Goal: Task Accomplishment & Management: Use online tool/utility

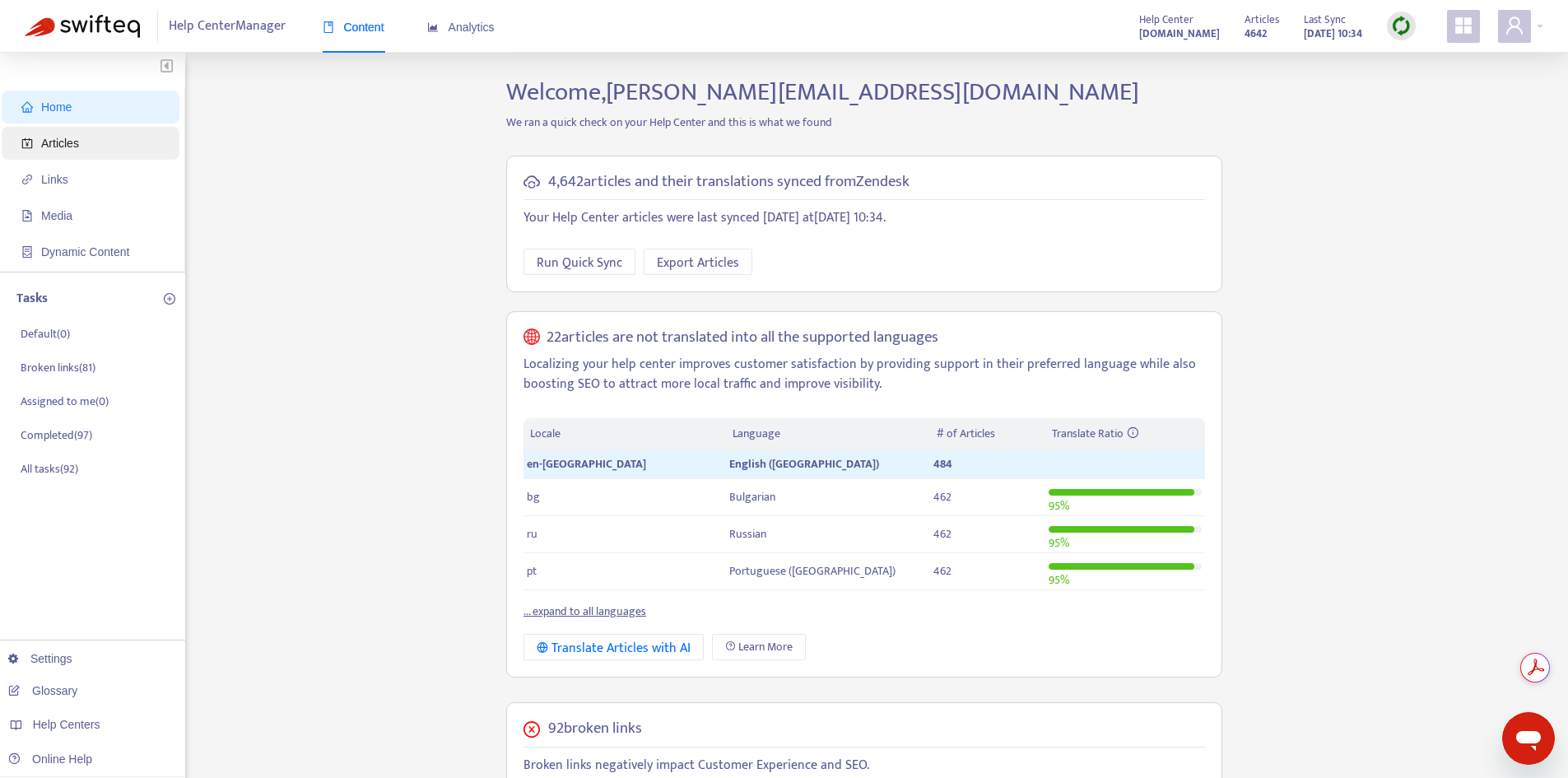
click at [69, 135] on span "Articles" at bounding box center [93, 143] width 145 height 33
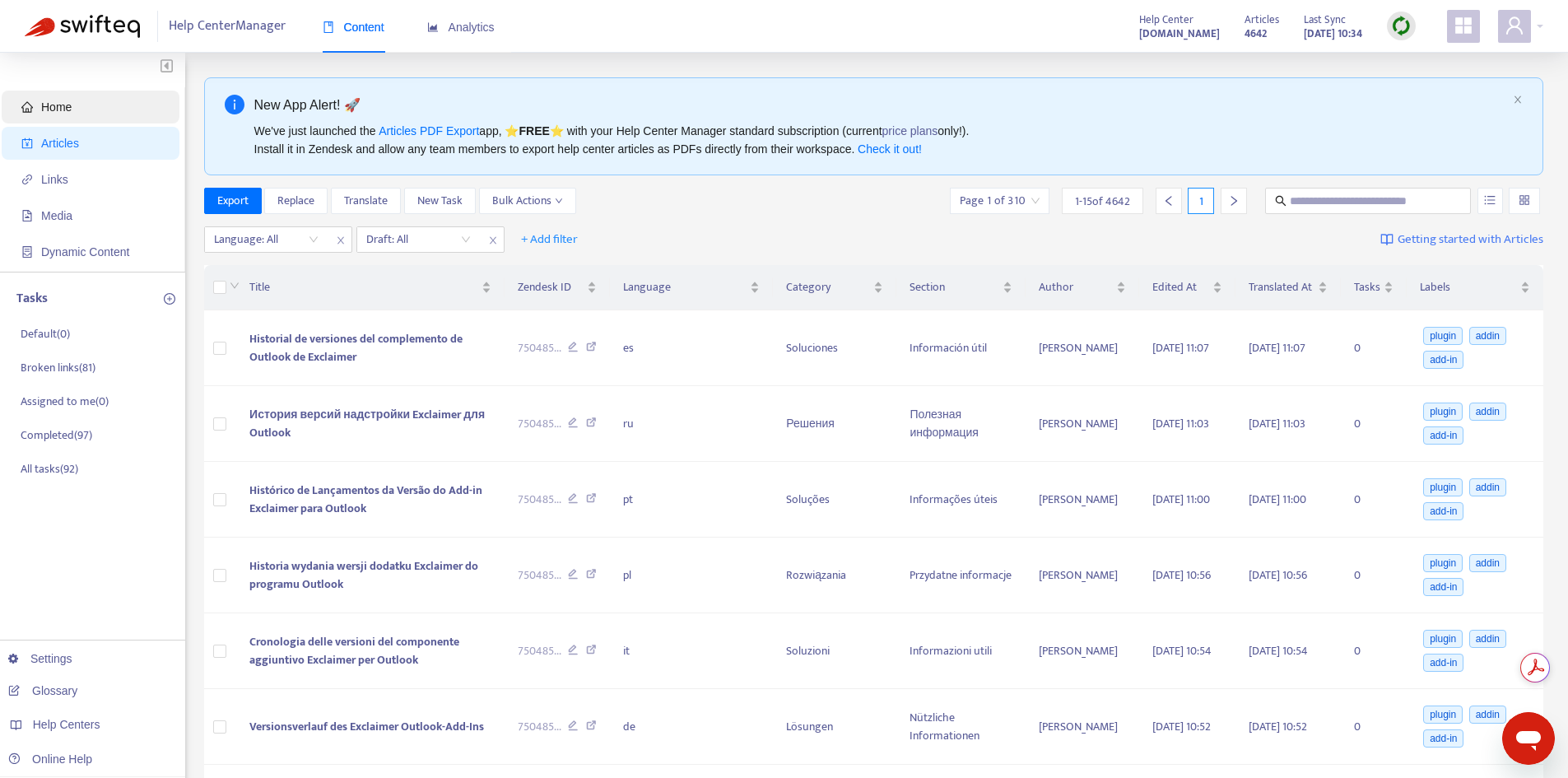
click at [75, 103] on span "Home" at bounding box center [93, 107] width 145 height 33
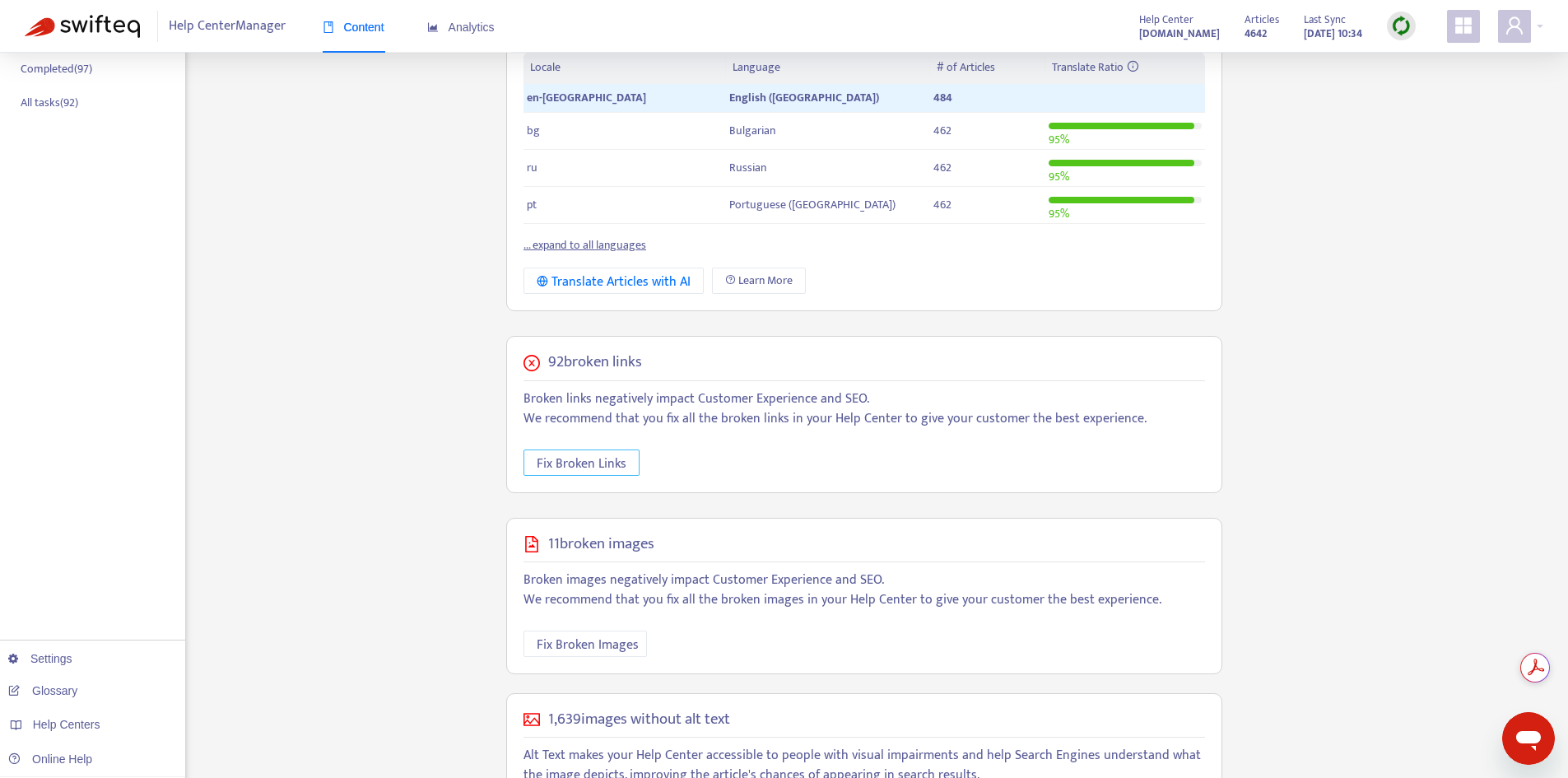
scroll to position [462, 0]
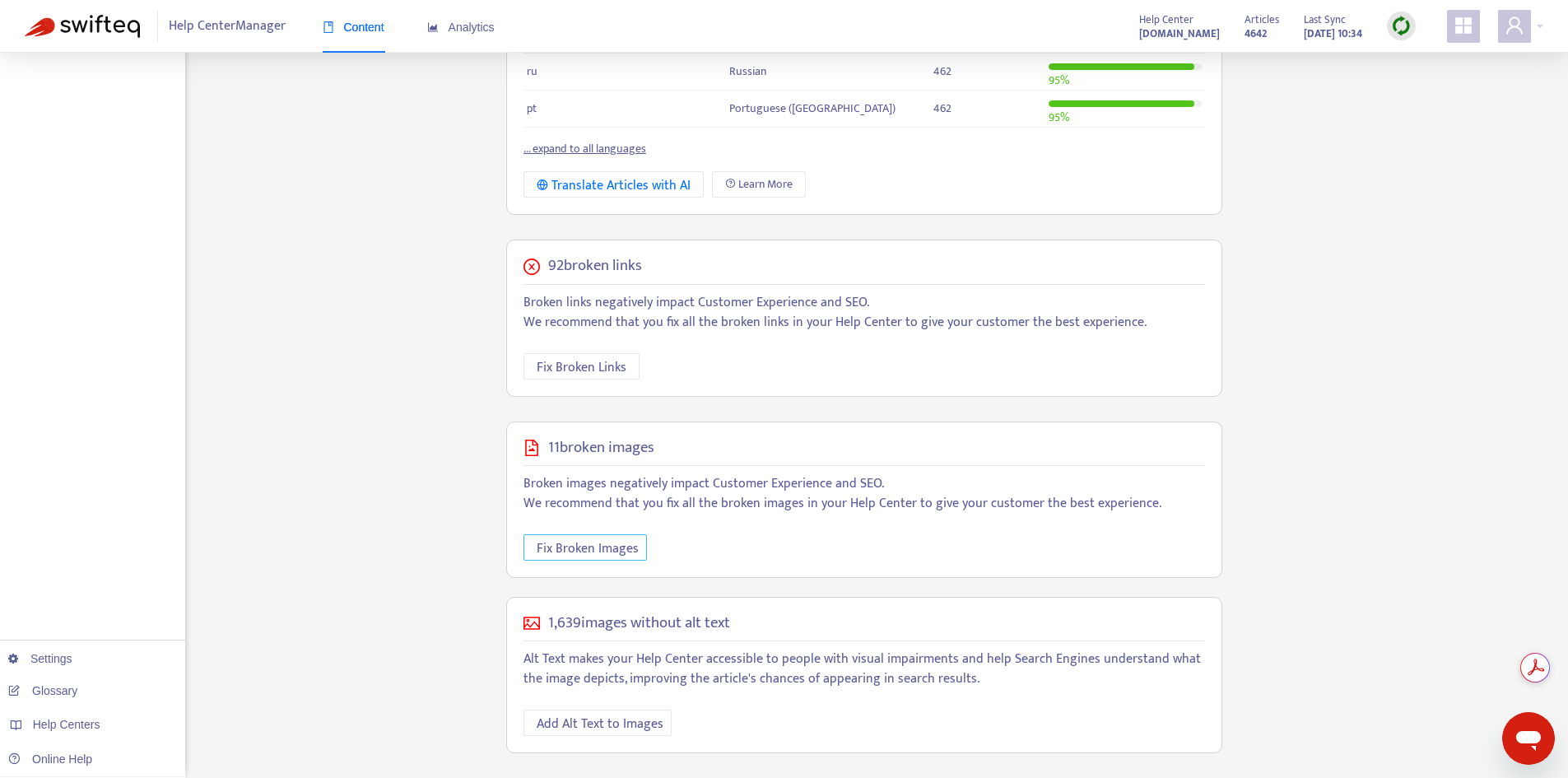
click at [596, 553] on span "Fix Broken Images" at bounding box center [588, 548] width 103 height 20
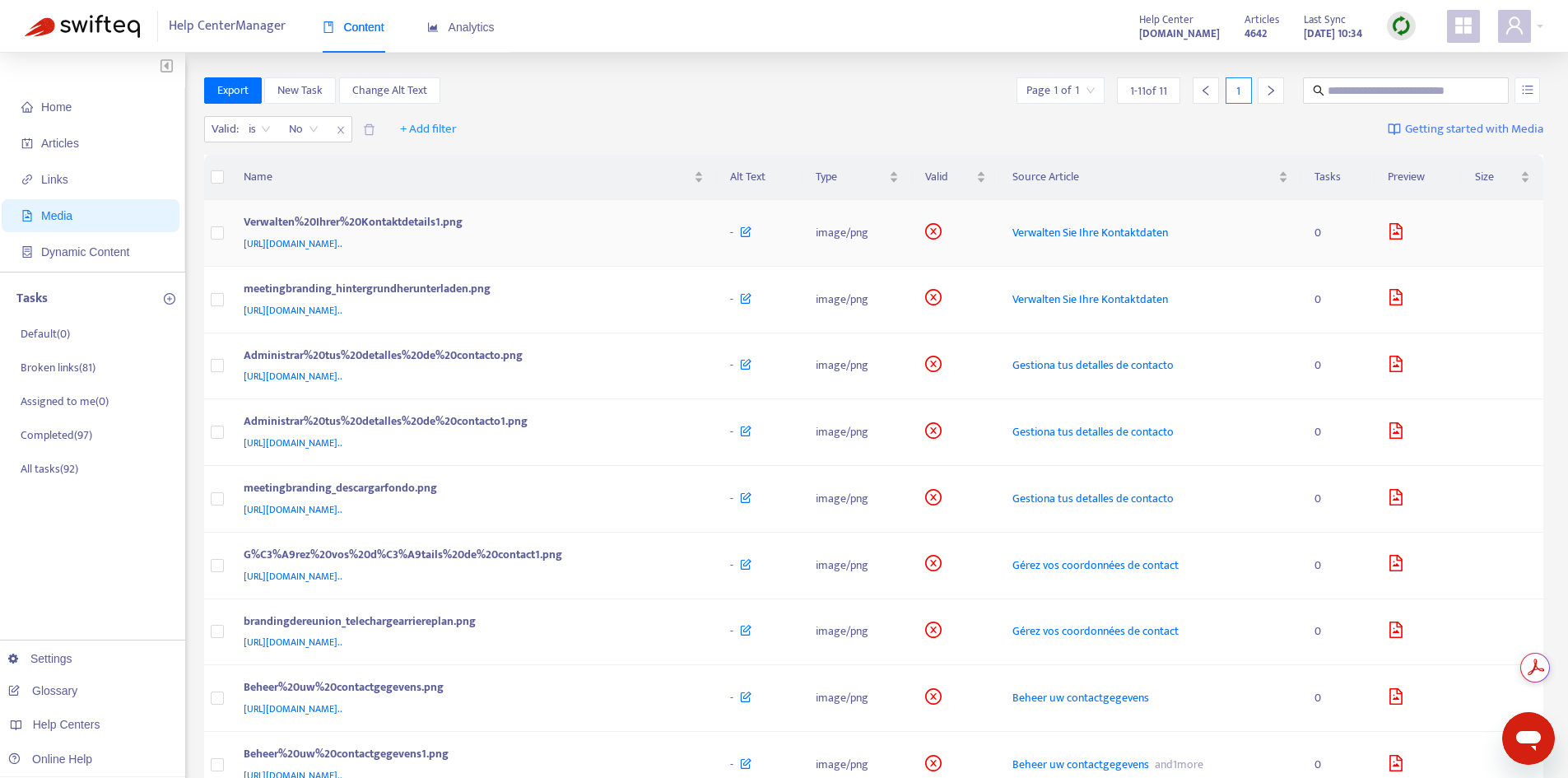
click at [698, 224] on div "Verwalten%20Ihrer%20Kontaktdetails1.png" at bounding box center [470, 223] width 454 height 21
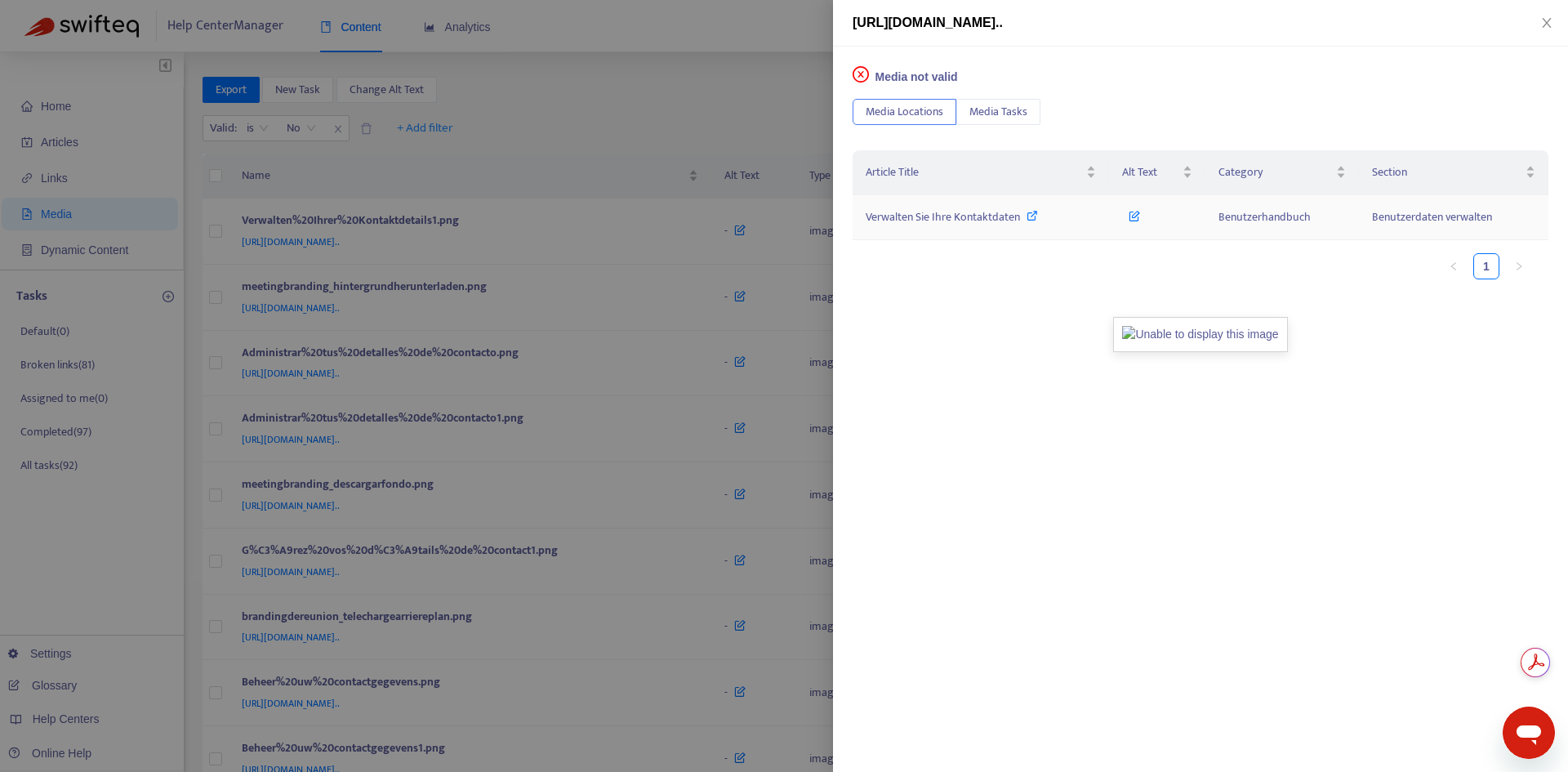
click at [983, 216] on span "Verwalten Sie Ihre Kontaktdaten" at bounding box center [943, 216] width 154 height 19
click at [1138, 215] on icon at bounding box center [1135, 213] width 12 height 18
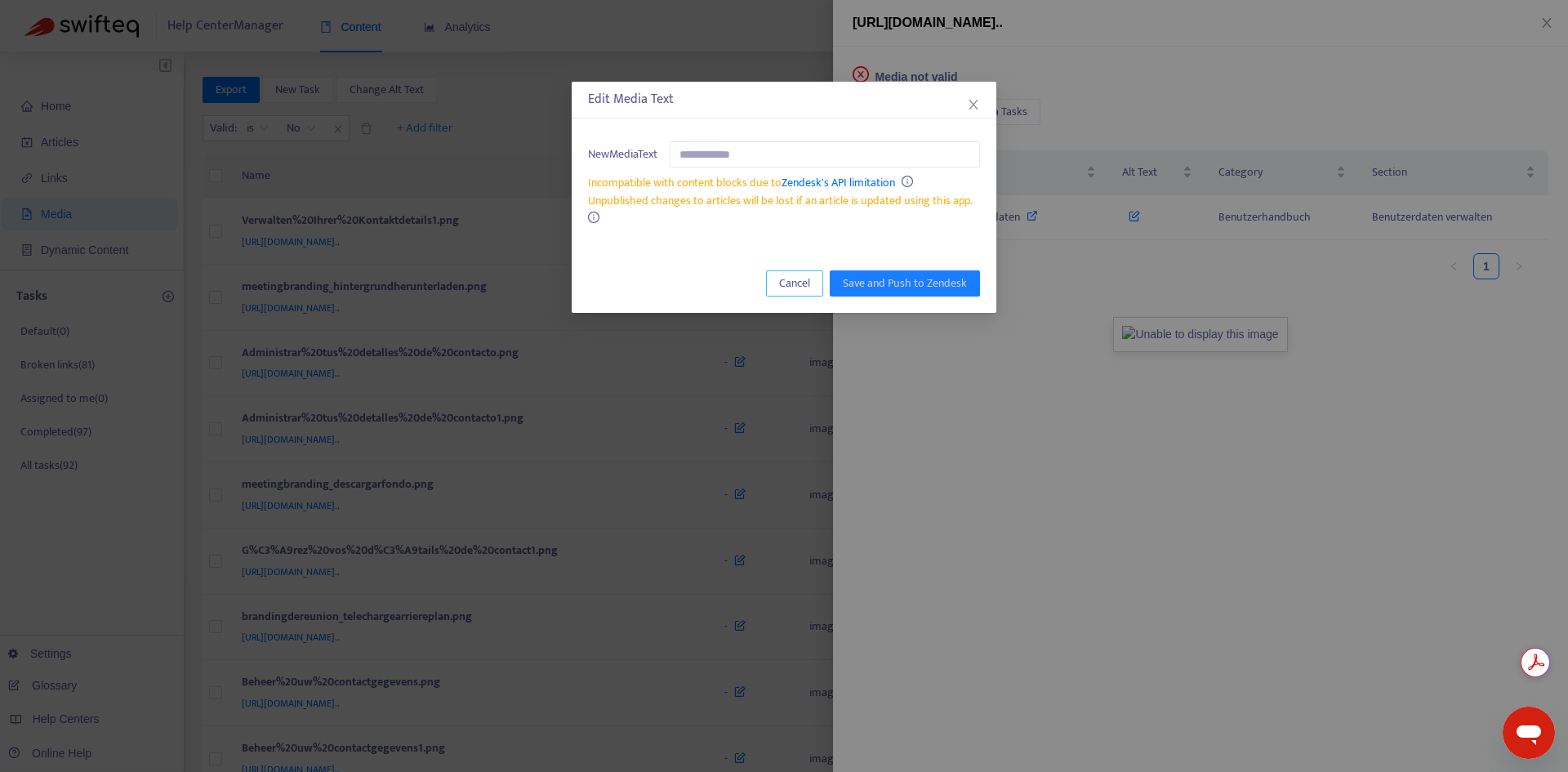
click at [790, 282] on span "Cancel" at bounding box center [795, 283] width 31 height 18
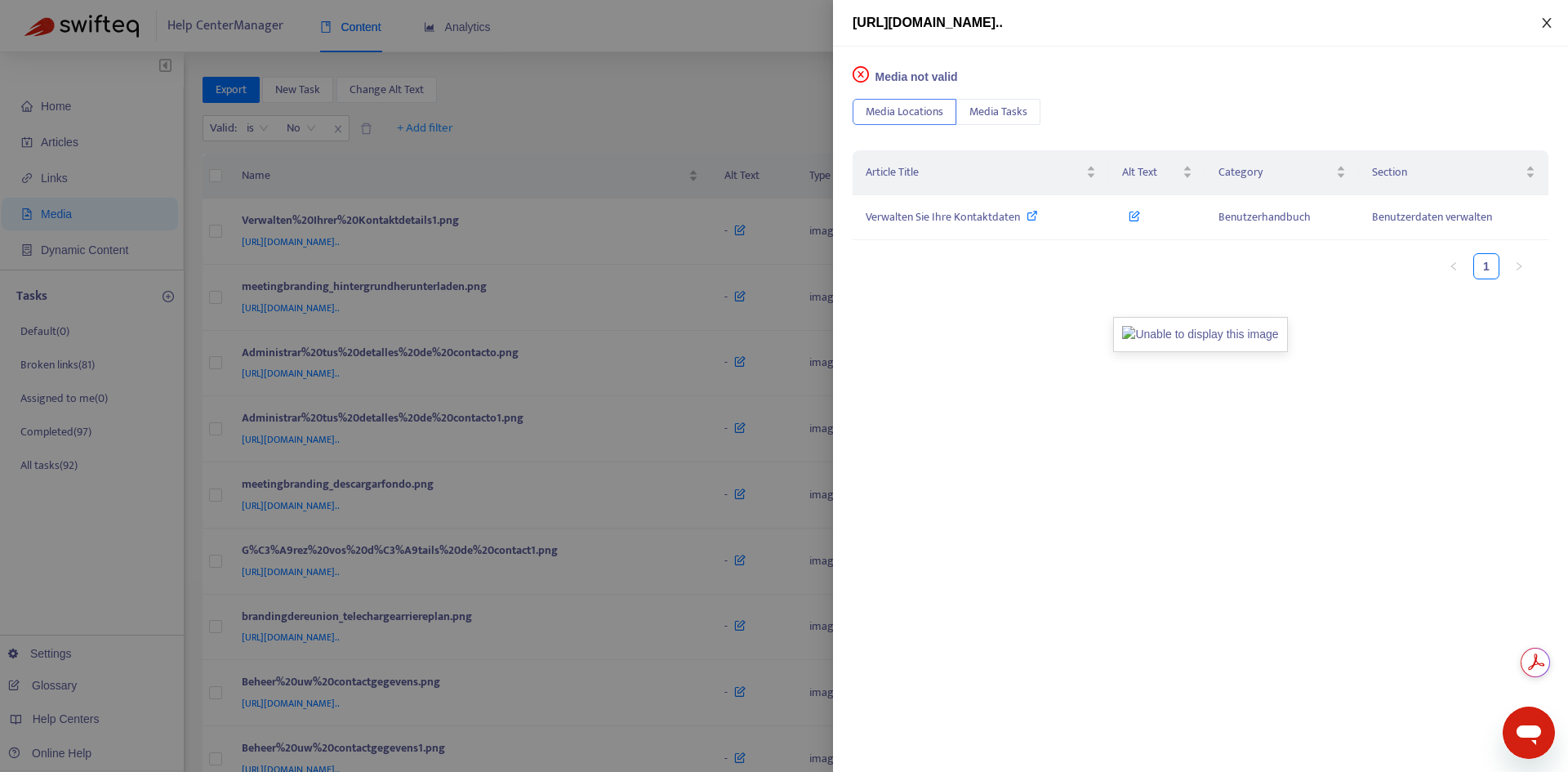
click at [1542, 24] on icon "close" at bounding box center [1547, 23] width 13 height 13
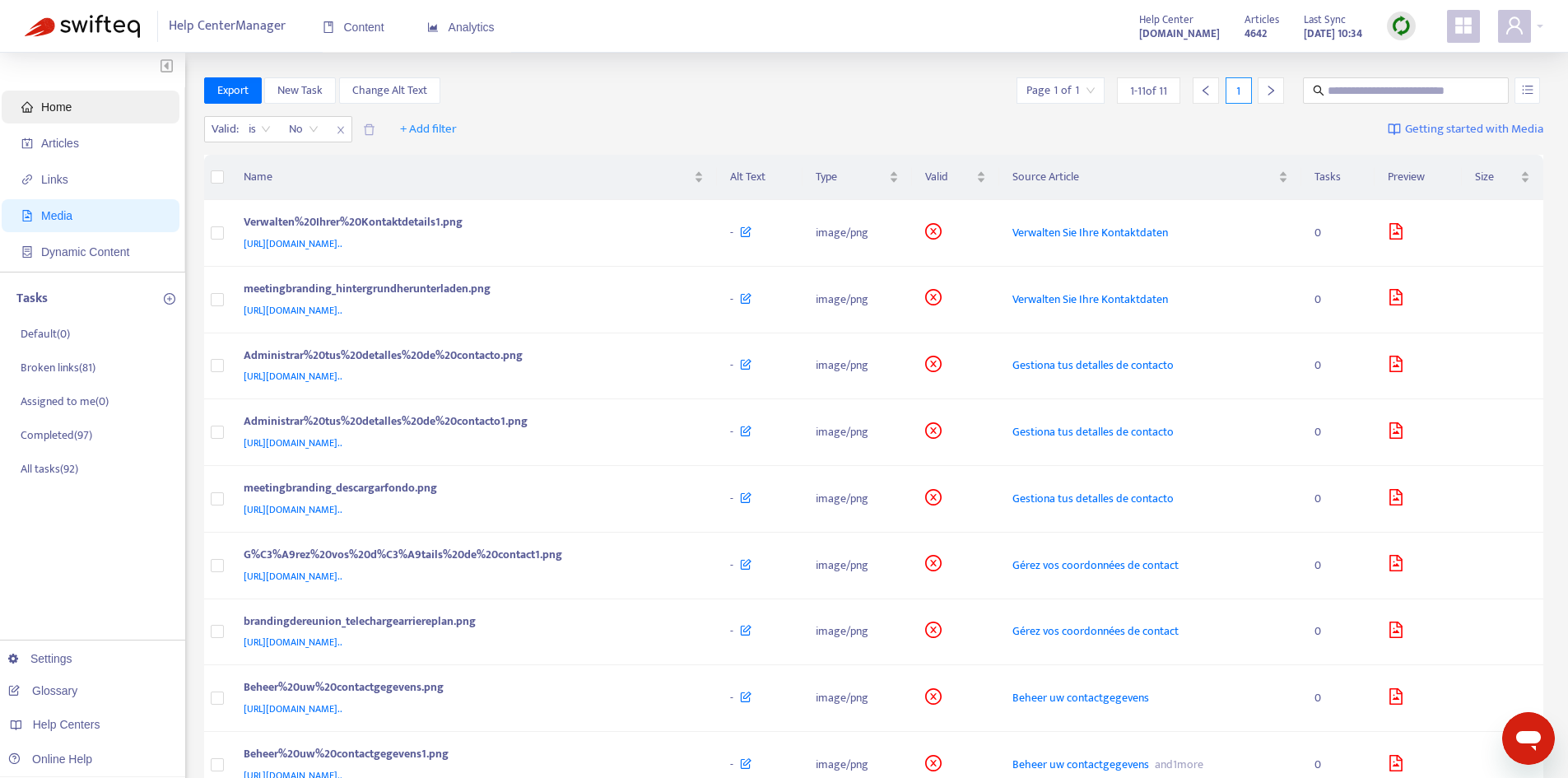
click at [60, 110] on span "Home" at bounding box center [56, 107] width 30 height 13
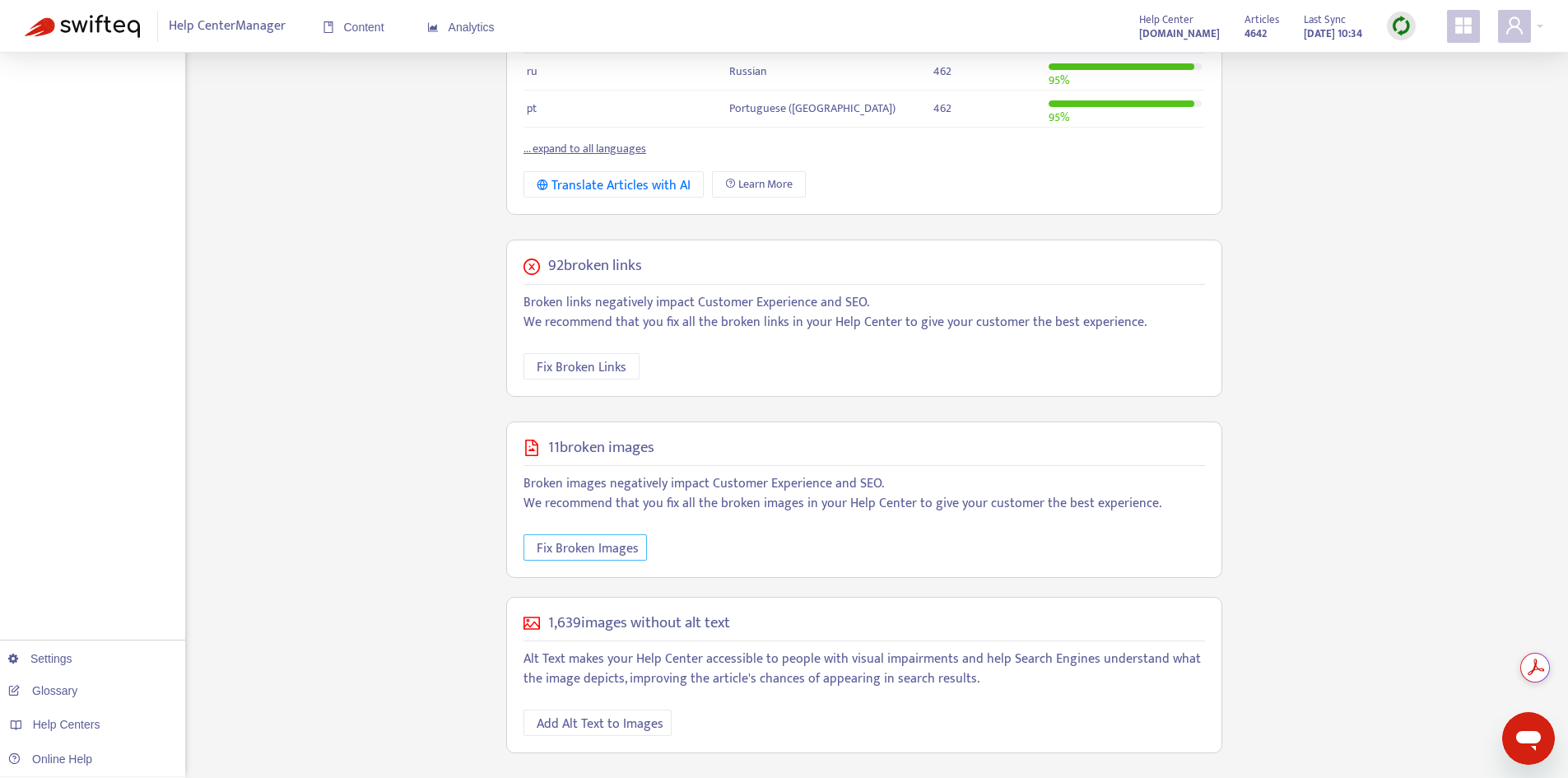
click at [584, 544] on span "Fix Broken Images" at bounding box center [588, 548] width 103 height 20
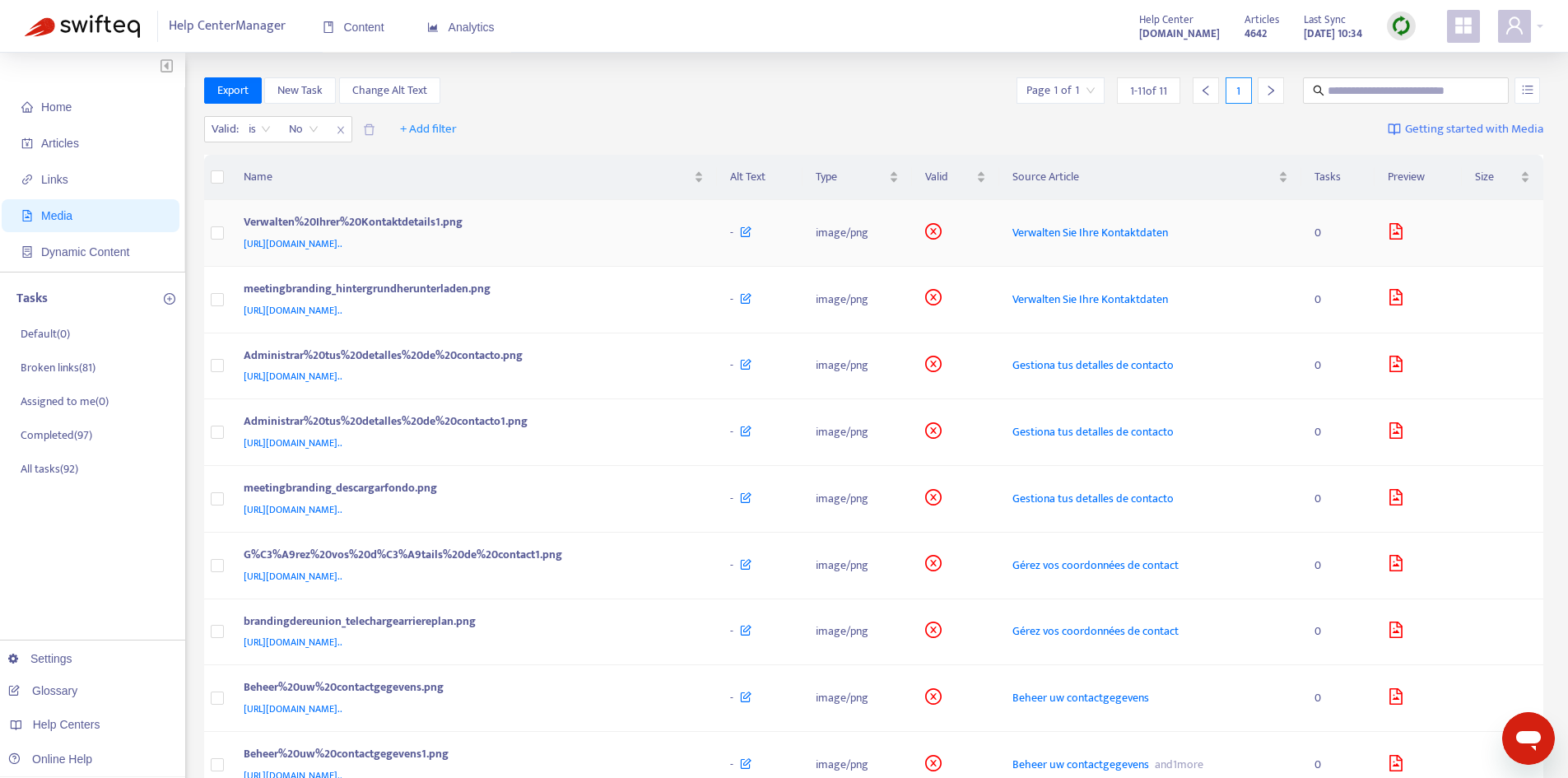
click at [342, 242] on span "[URL][DOMAIN_NAME].." at bounding box center [293, 243] width 99 height 16
click at [342, 235] on span "[URL][DOMAIN_NAME].." at bounding box center [293, 243] width 99 height 16
click at [789, 232] on div "-" at bounding box center [760, 233] width 59 height 18
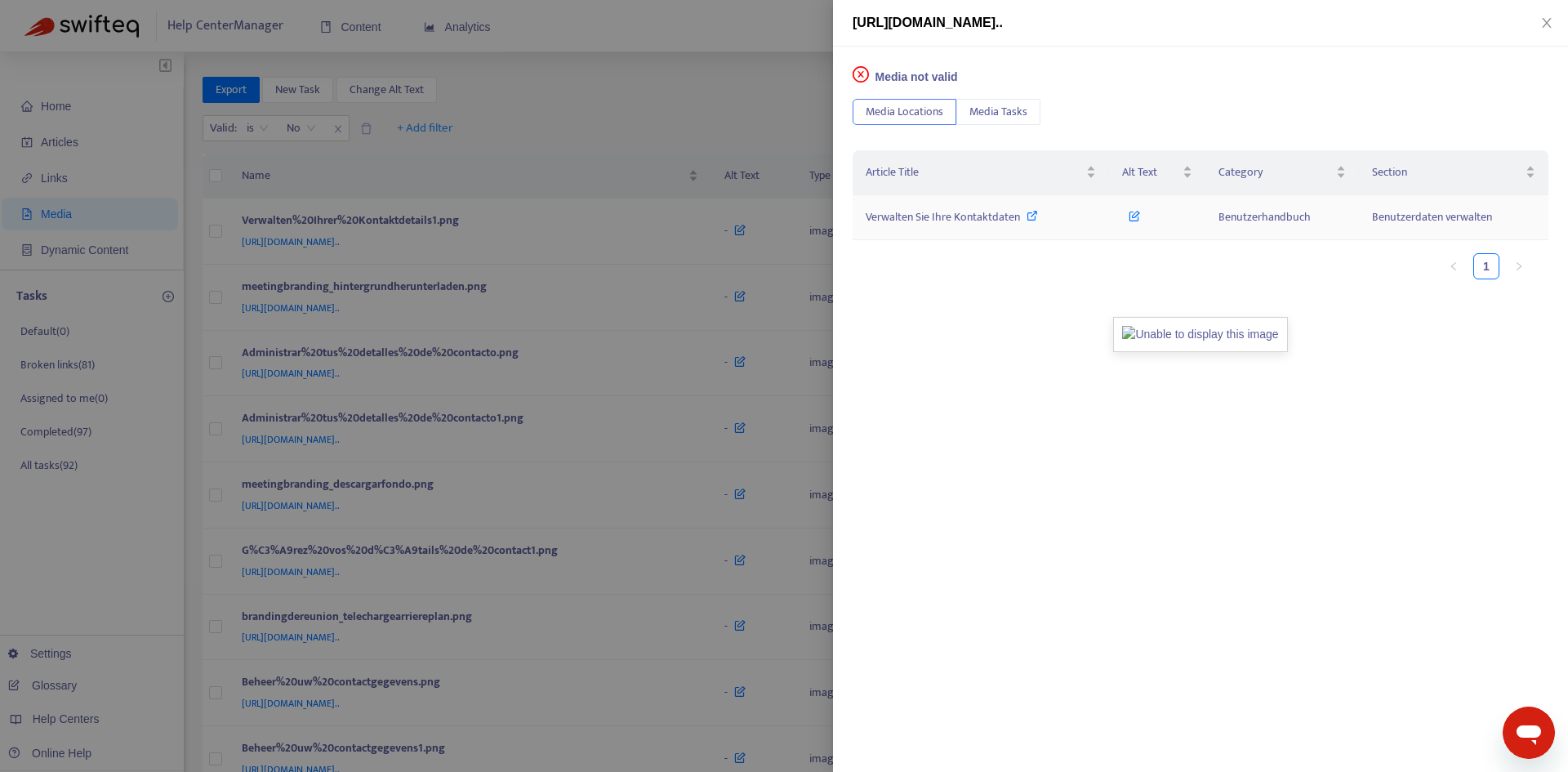
click at [959, 218] on span "Verwalten Sie Ihre Kontaktdaten" at bounding box center [943, 216] width 154 height 19
click at [1543, 23] on icon "close" at bounding box center [1547, 23] width 13 height 13
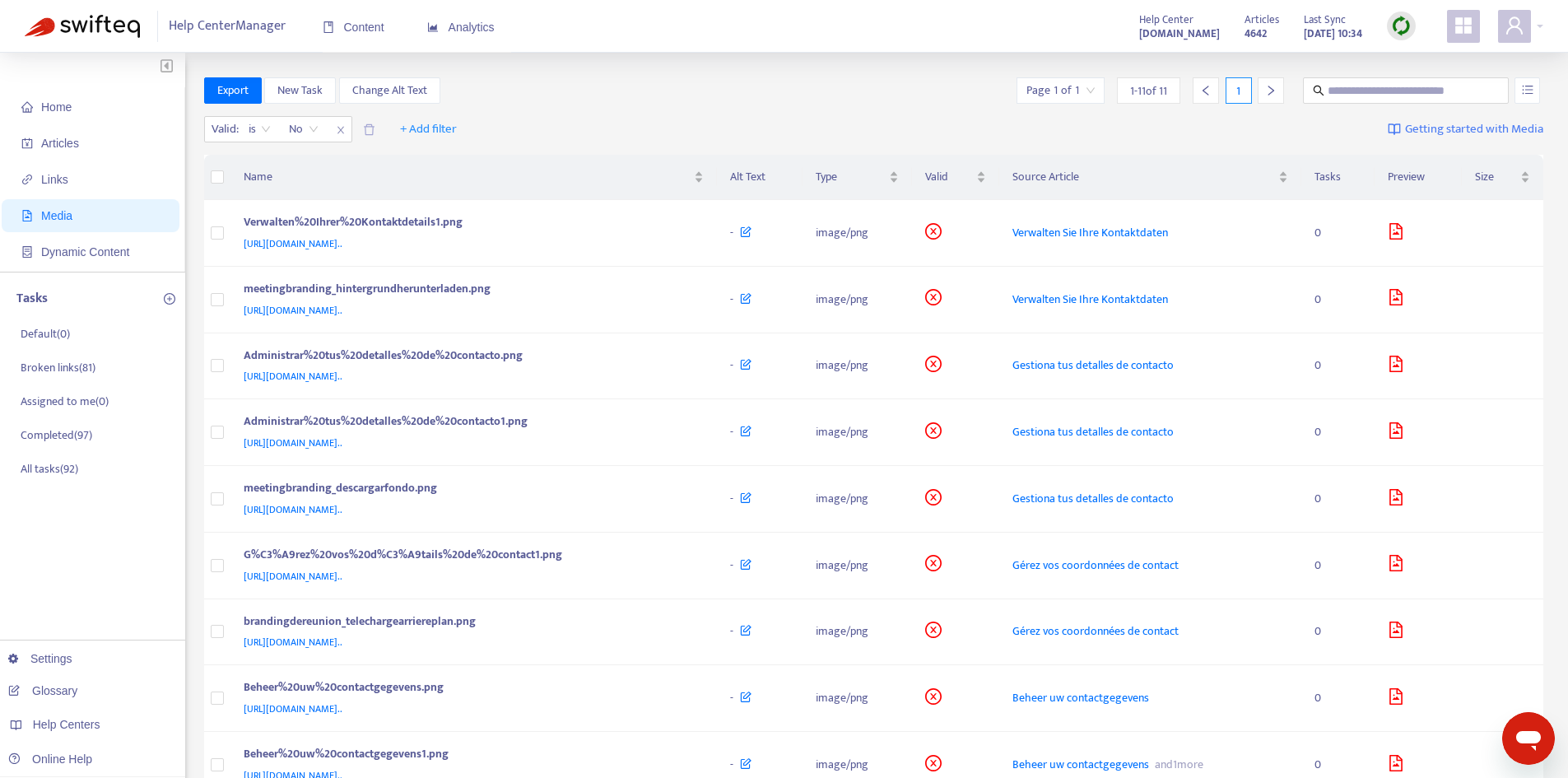
click at [1398, 21] on img at bounding box center [1401, 26] width 20 height 20
click at [1408, 57] on link "Quick Sync" at bounding box center [1435, 59] width 70 height 19
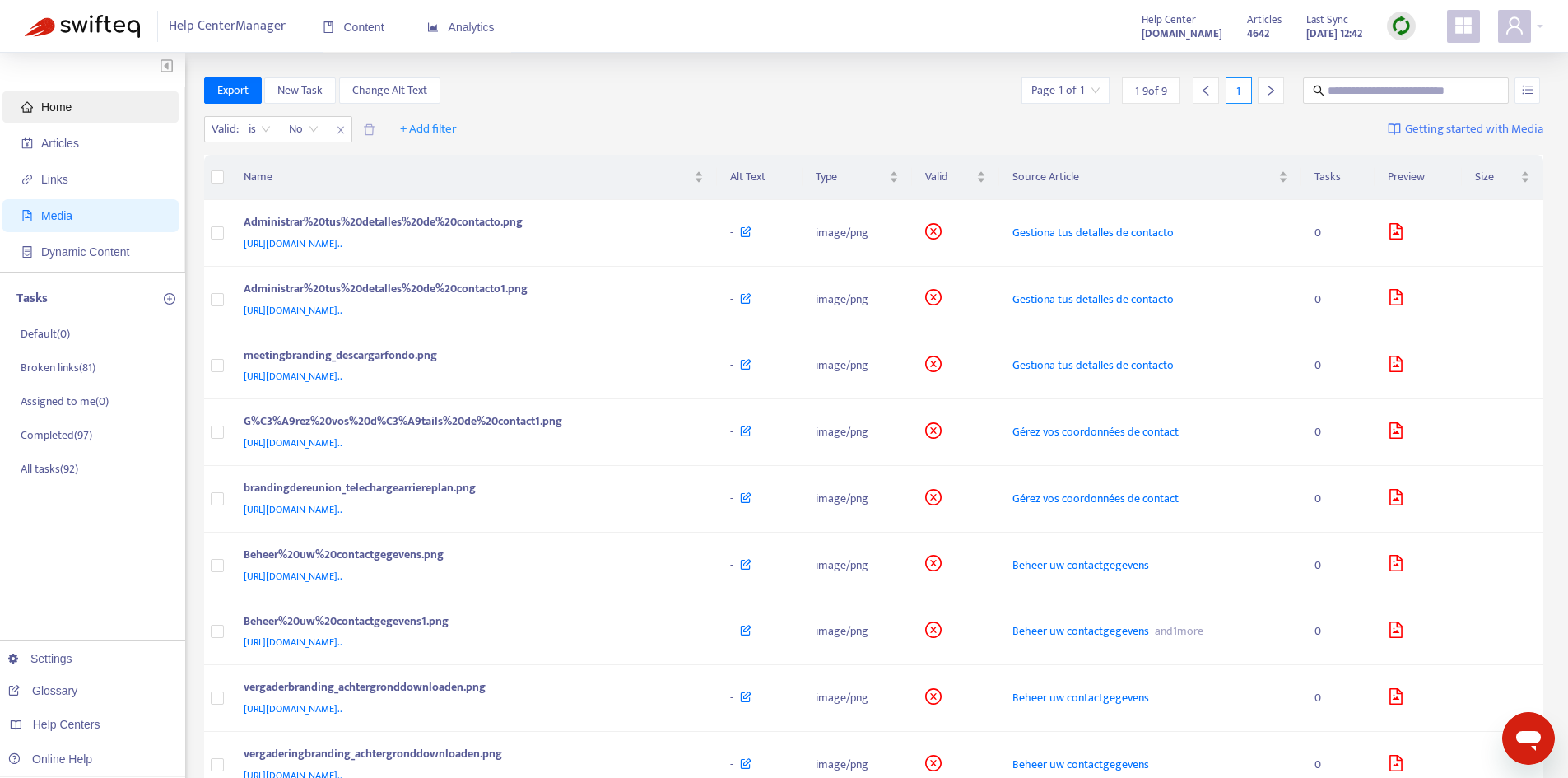
click at [72, 103] on span "Home" at bounding box center [93, 107] width 145 height 33
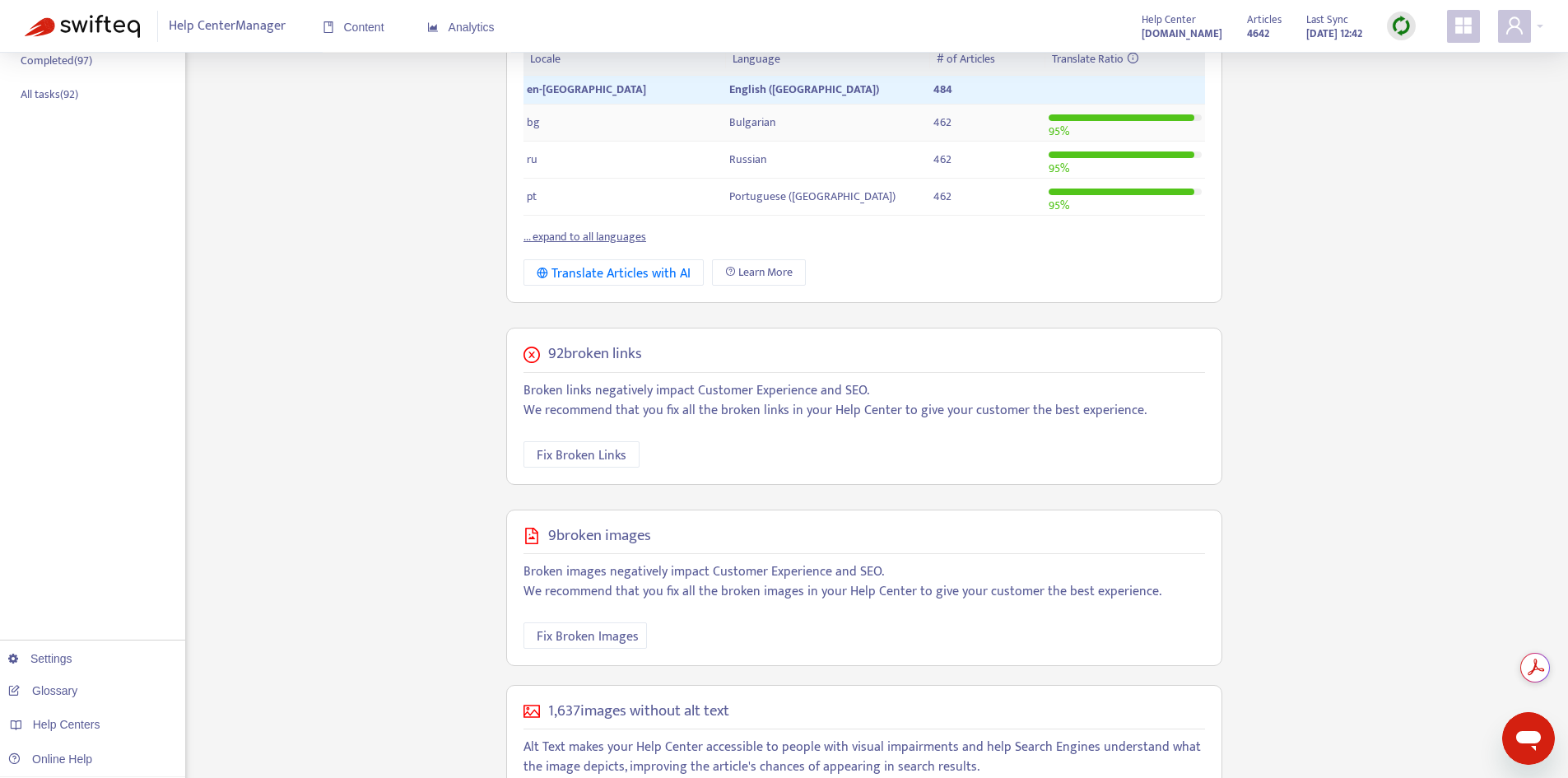
scroll to position [462, 0]
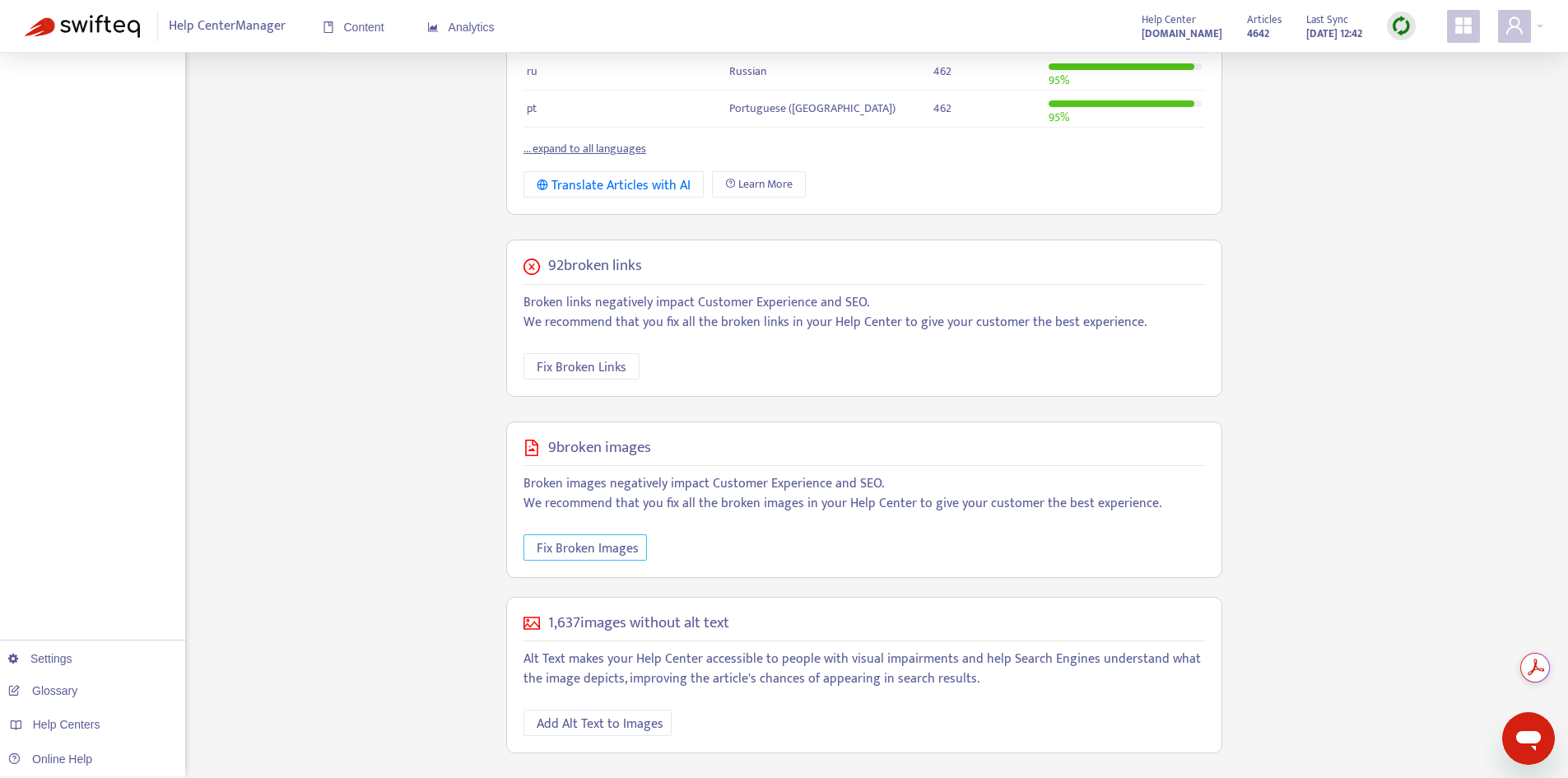
click at [613, 546] on span "Fix Broken Images" at bounding box center [588, 548] width 103 height 20
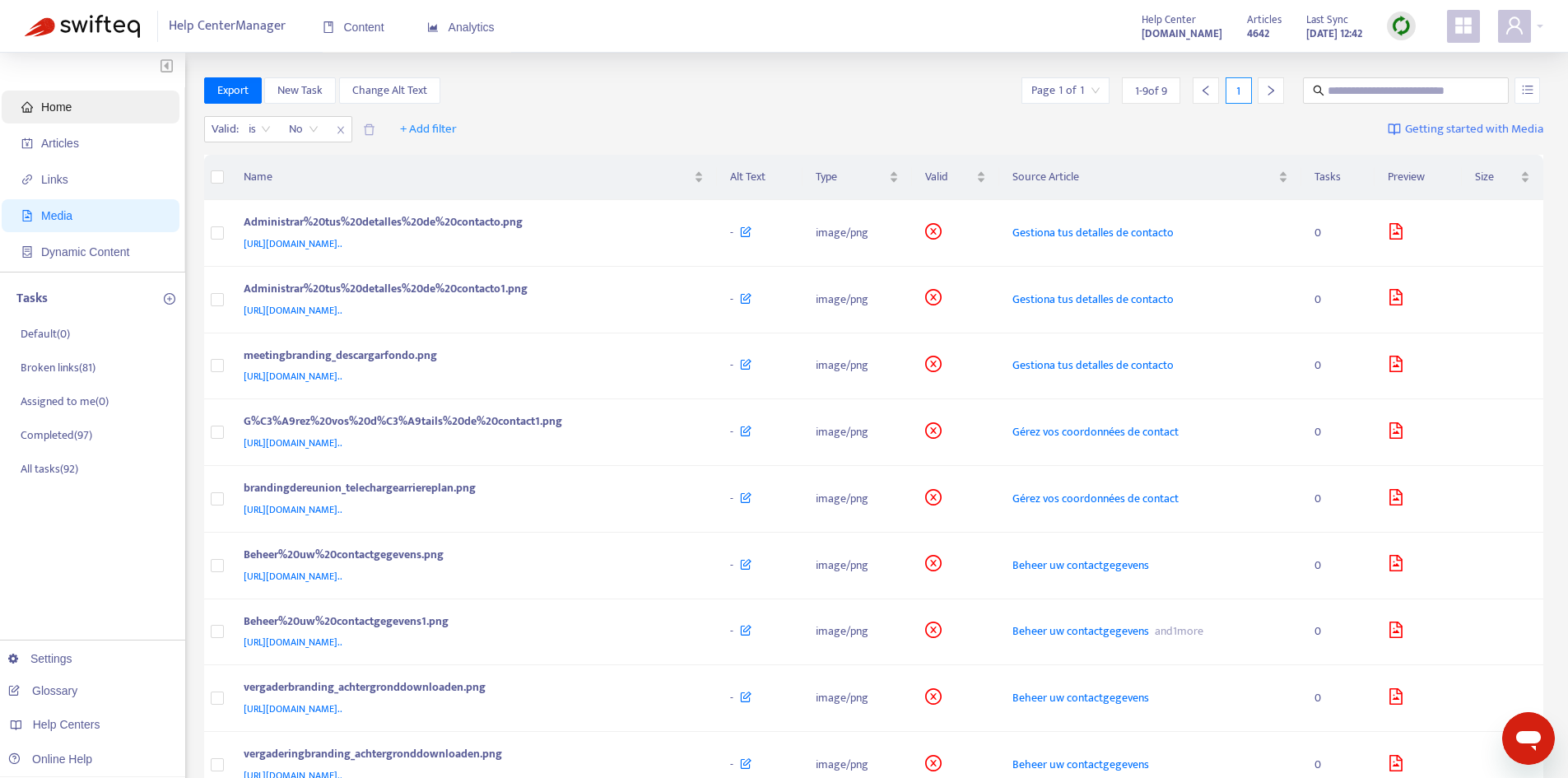
click at [59, 107] on span "Home" at bounding box center [56, 107] width 30 height 13
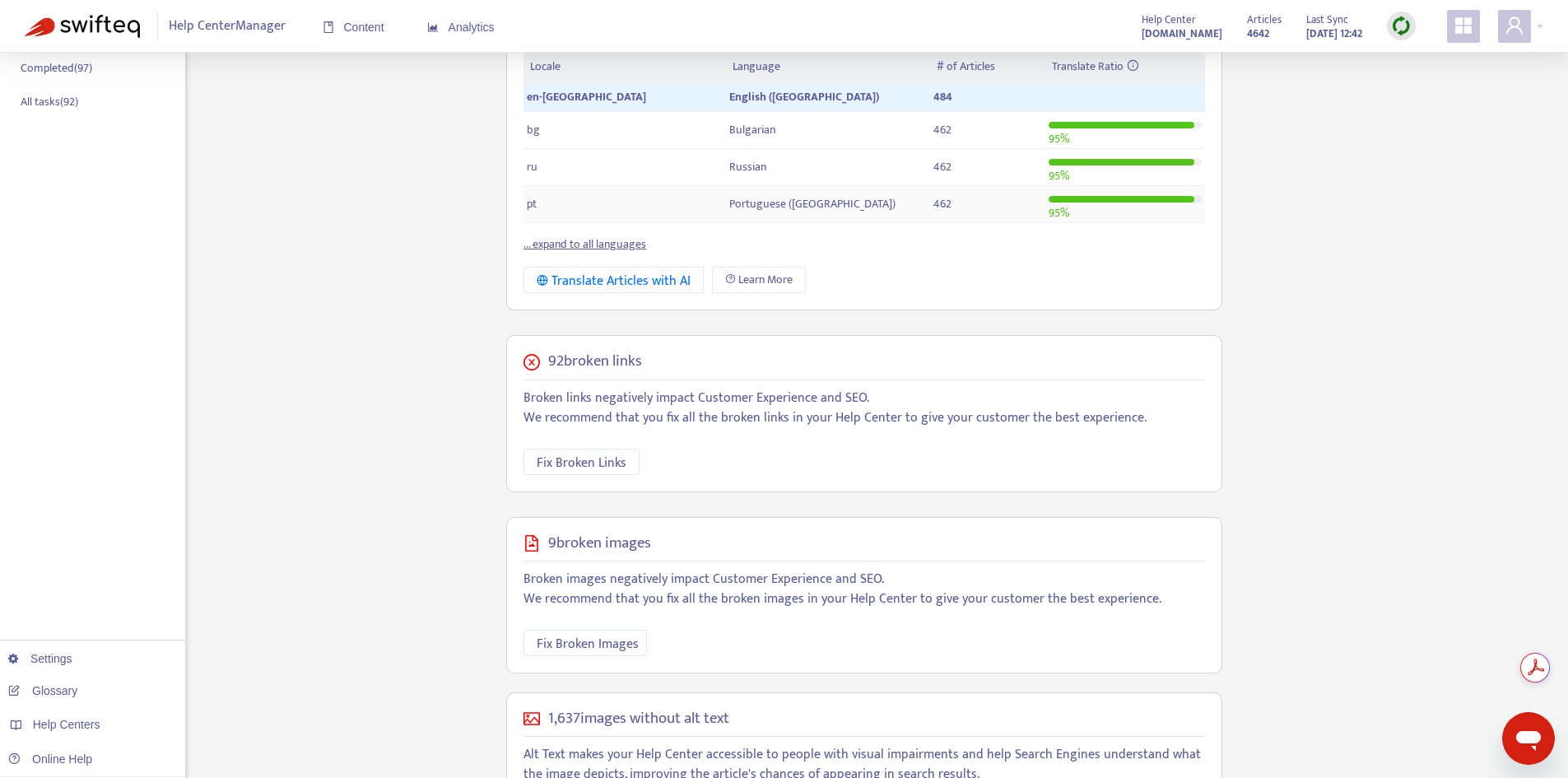
scroll to position [412, 0]
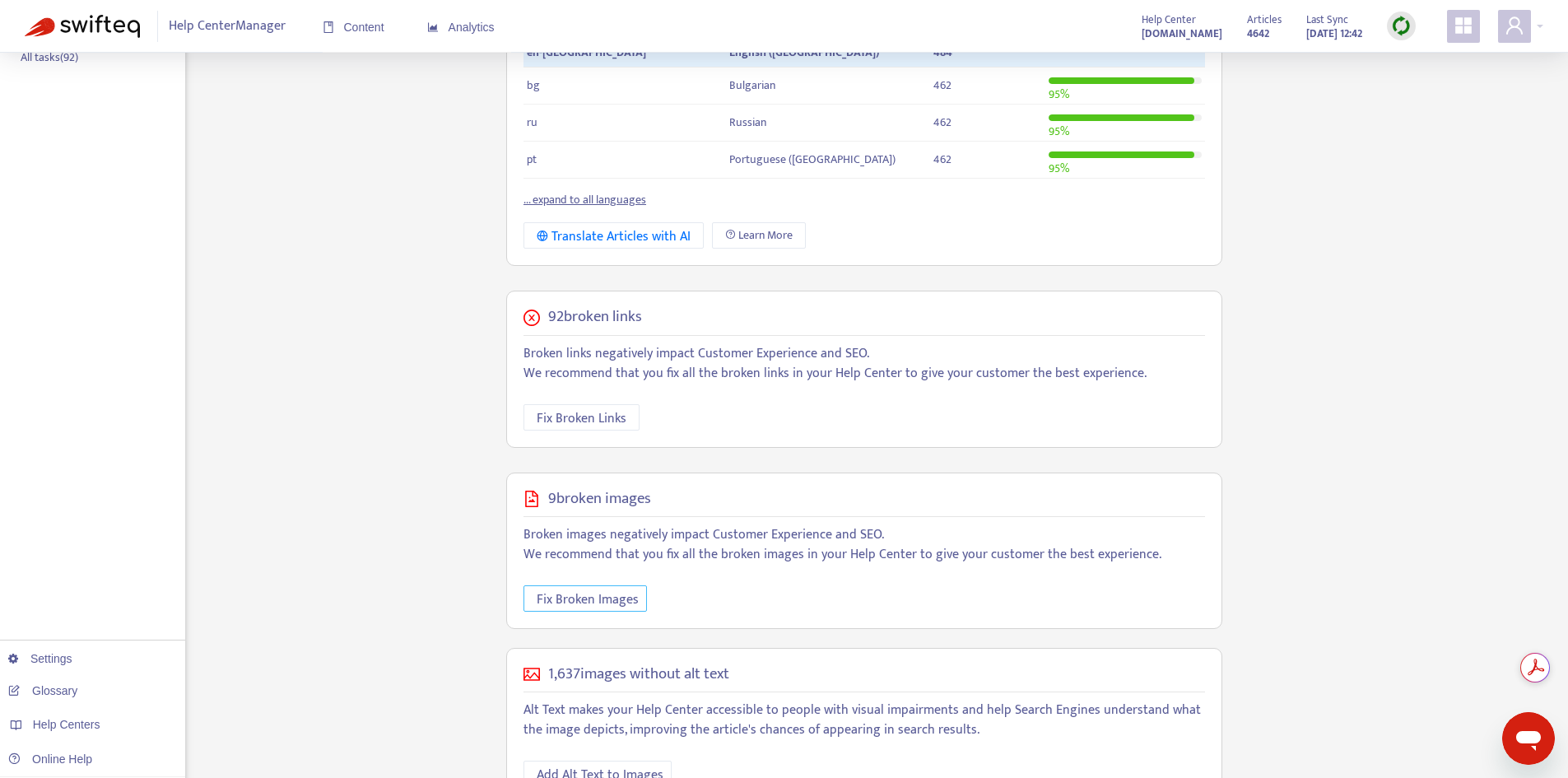
click at [579, 609] on span "Fix Broken Images" at bounding box center [588, 600] width 103 height 20
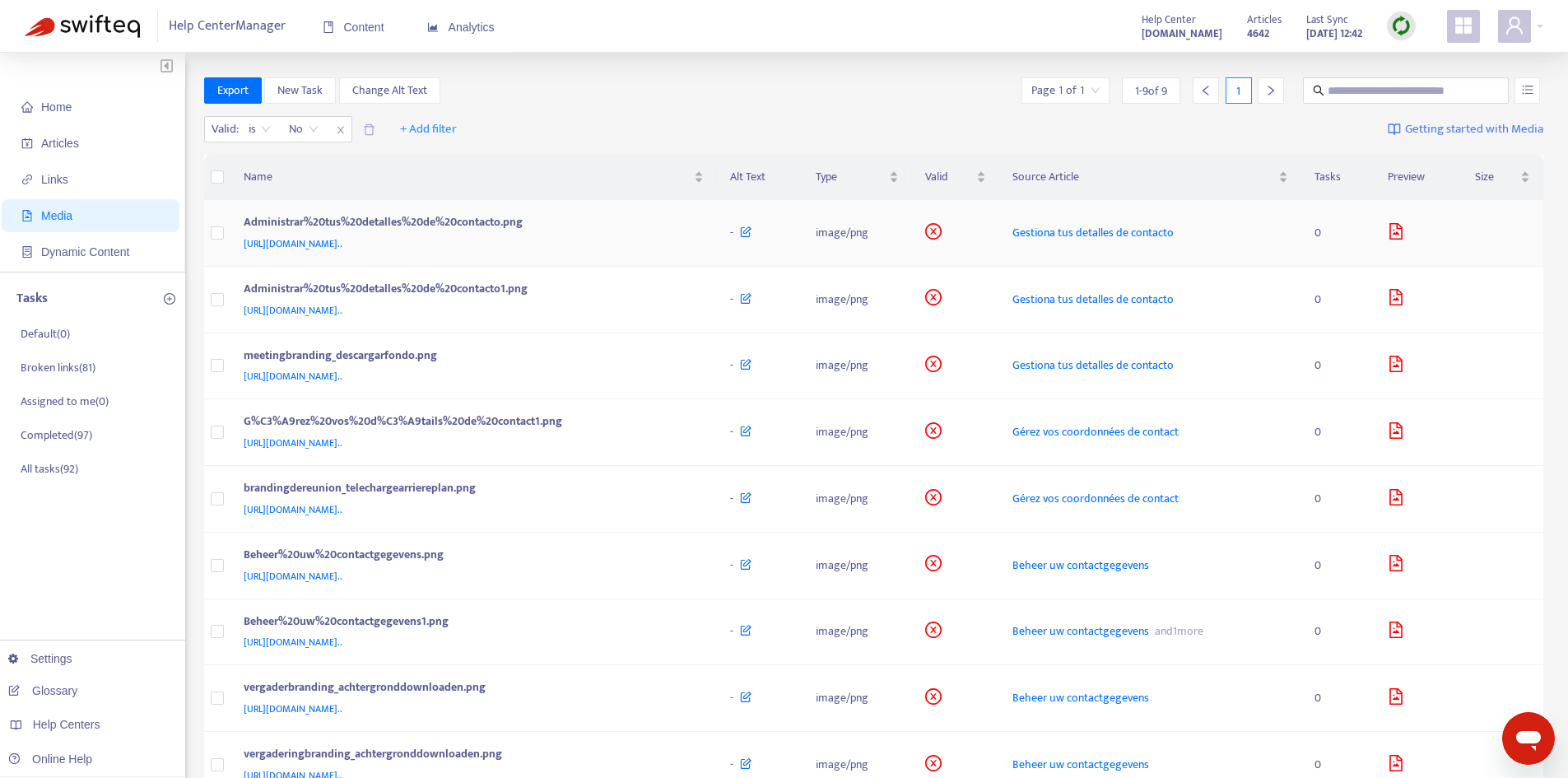
click at [705, 236] on div "Administrar%20tus%20detalles%20de%20contacto.png [URL][DOMAIN_NAME].." at bounding box center [474, 232] width 461 height 39
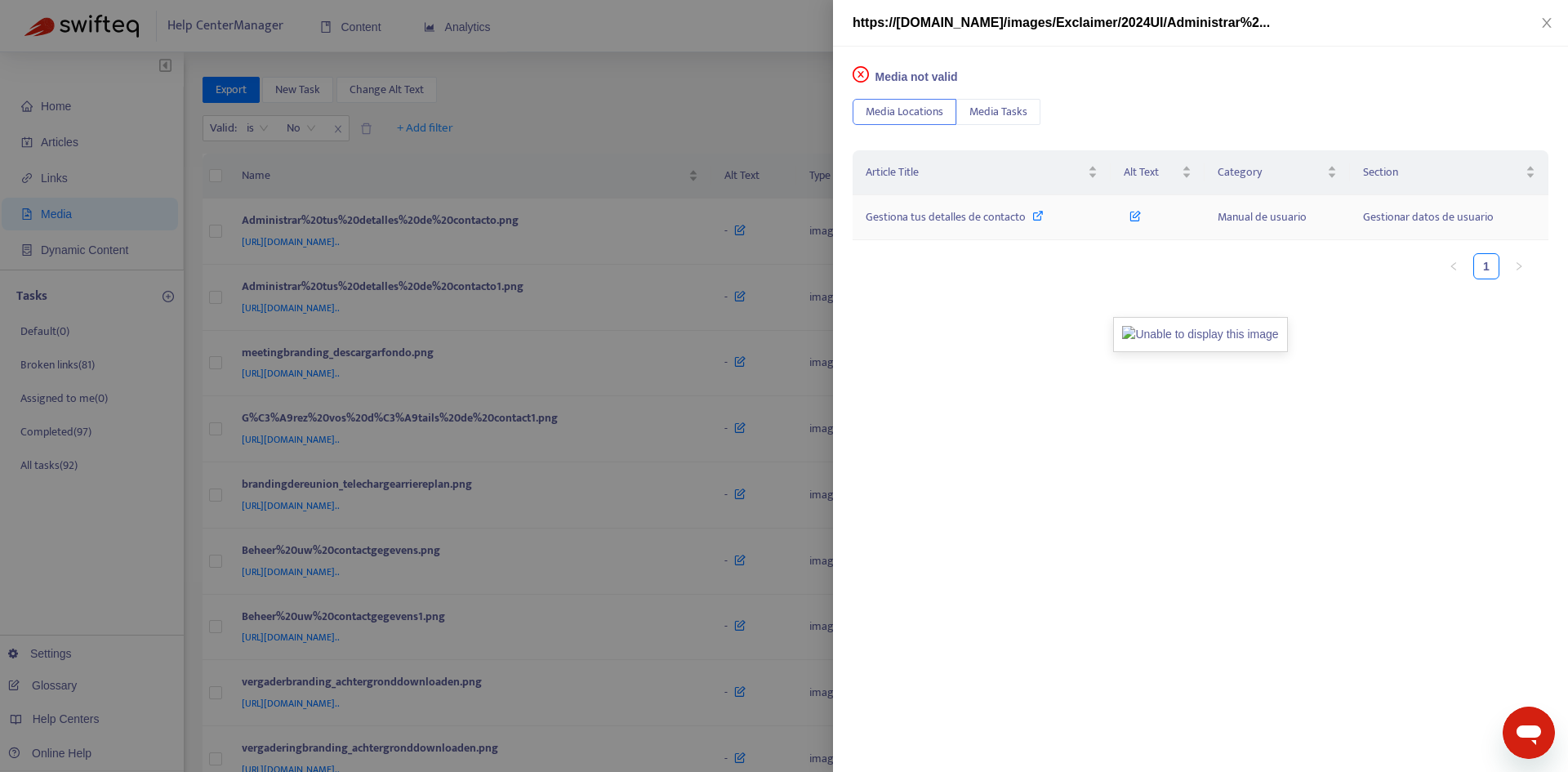
click at [1019, 215] on span "Gestiona tus detalles de contacto" at bounding box center [946, 216] width 160 height 19
click at [1121, 210] on td at bounding box center [1157, 217] width 94 height 45
click at [1089, 210] on div "Gestiona tus detalles de contacto" at bounding box center [981, 217] width 232 height 18
click at [1548, 25] on icon "close" at bounding box center [1547, 23] width 9 height 10
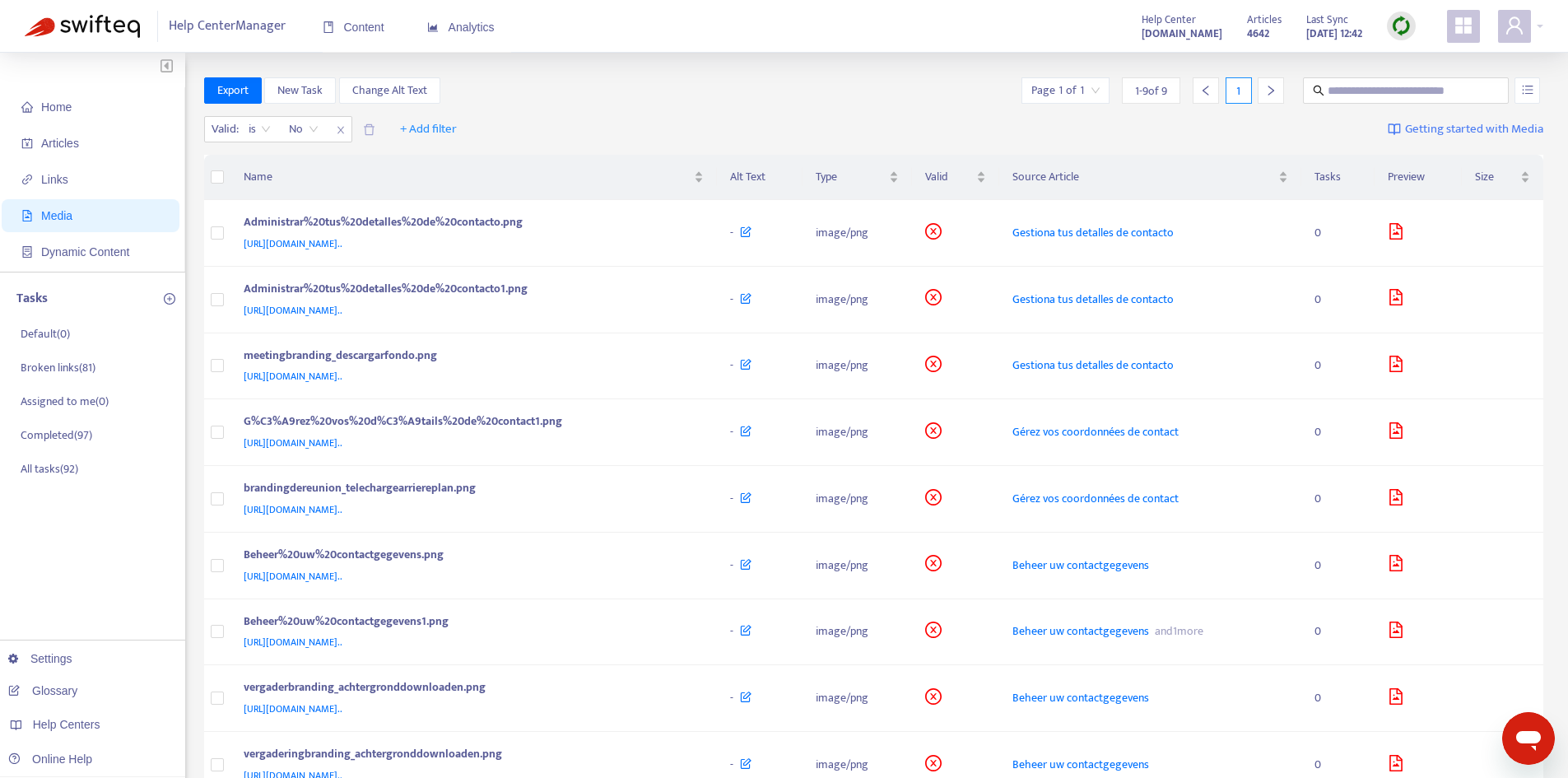
click at [1404, 21] on img at bounding box center [1401, 26] width 20 height 20
click at [1400, 57] on link "Quick Sync" at bounding box center [1435, 59] width 70 height 19
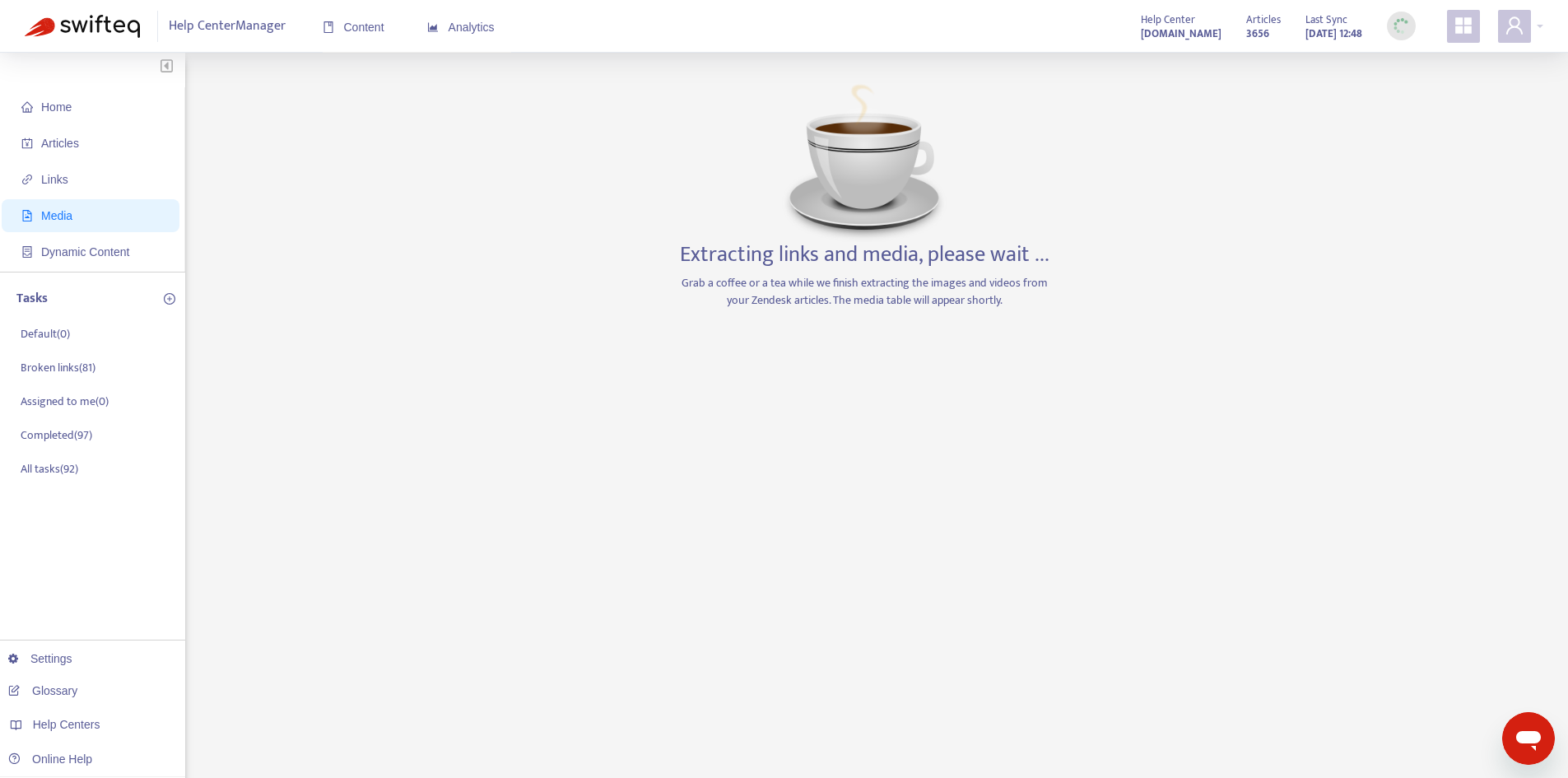
drag, startPoint x: 1082, startPoint y: 365, endPoint x: 1022, endPoint y: 341, distance: 64.6
click at [1082, 365] on div "Home Articles Links Media Dynamic Content Tasks Default ( 0 ) Broken links ( 81…" at bounding box center [784, 559] width 1519 height 963
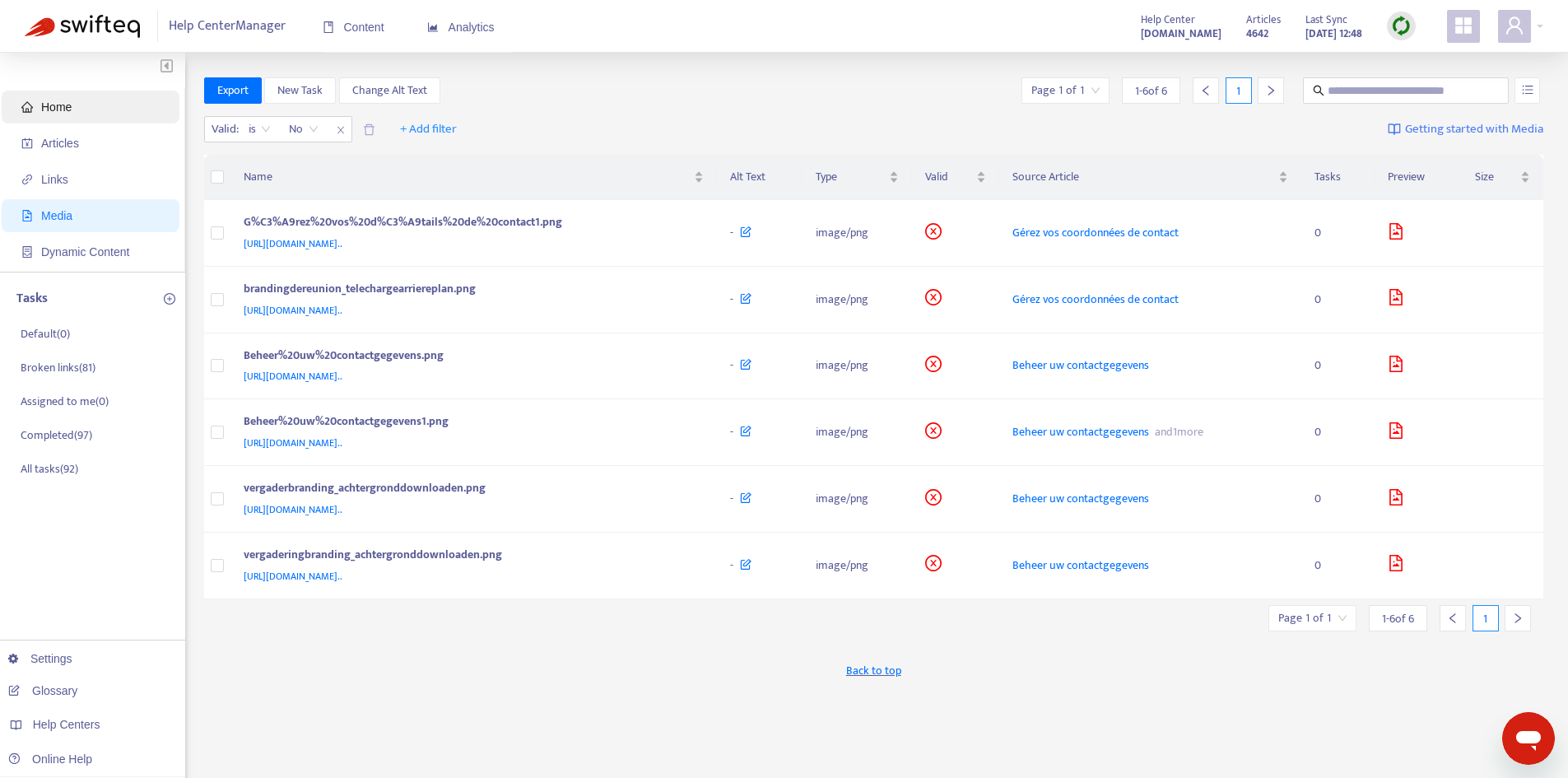
click at [64, 105] on span "Home" at bounding box center [56, 107] width 30 height 13
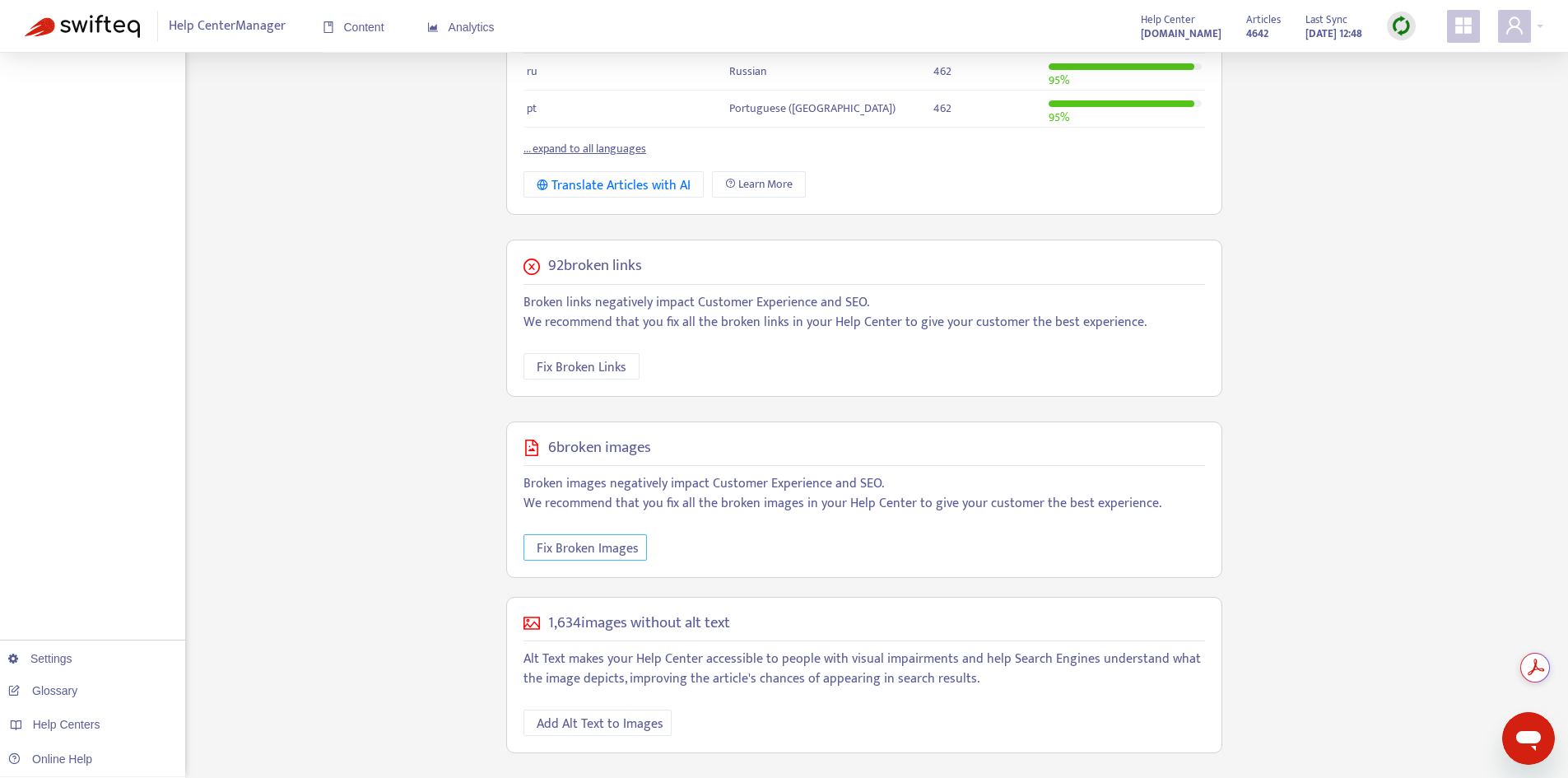
click at [580, 544] on span "Fix Broken Images" at bounding box center [588, 548] width 103 height 20
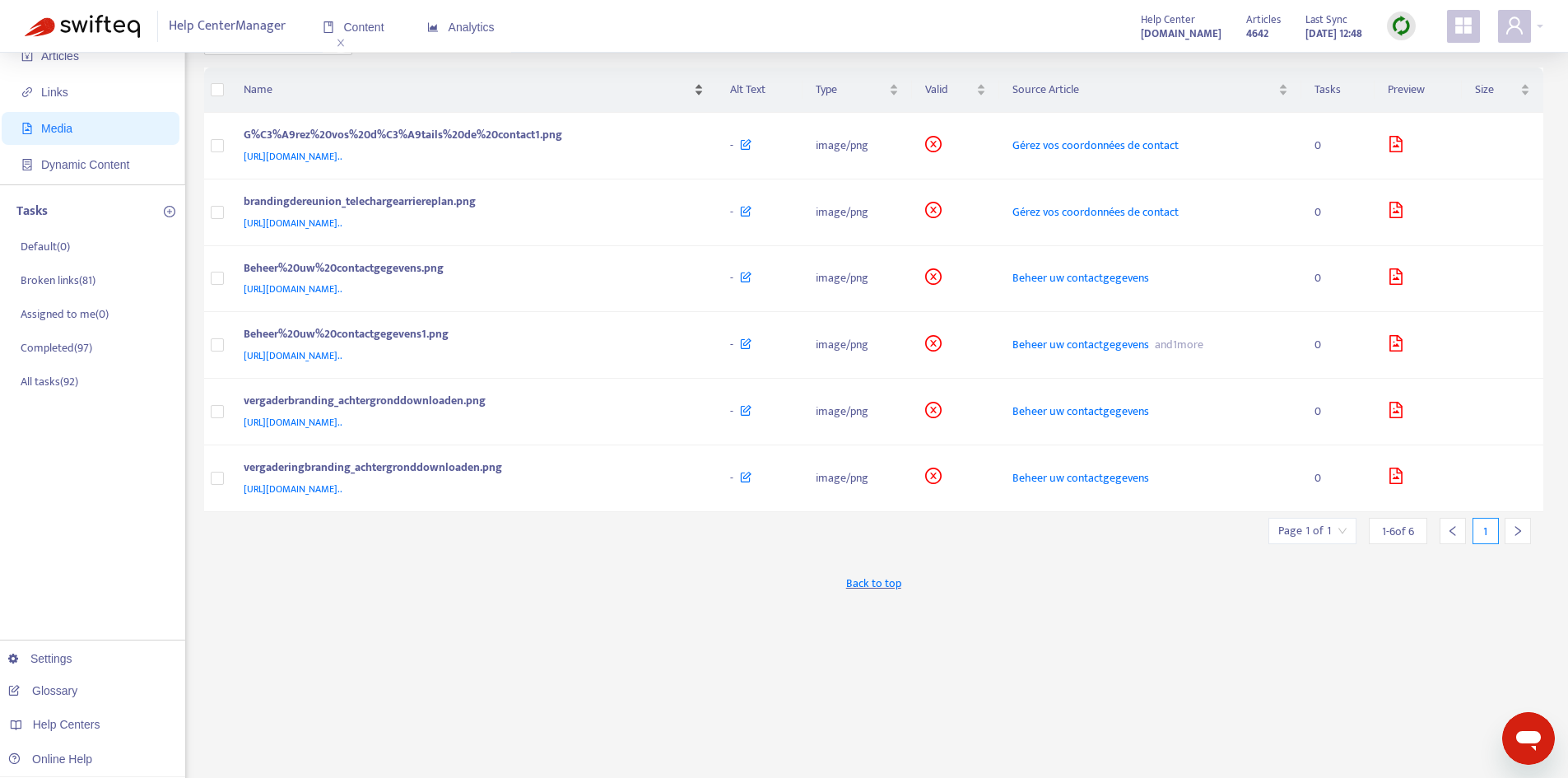
scroll to position [16, 0]
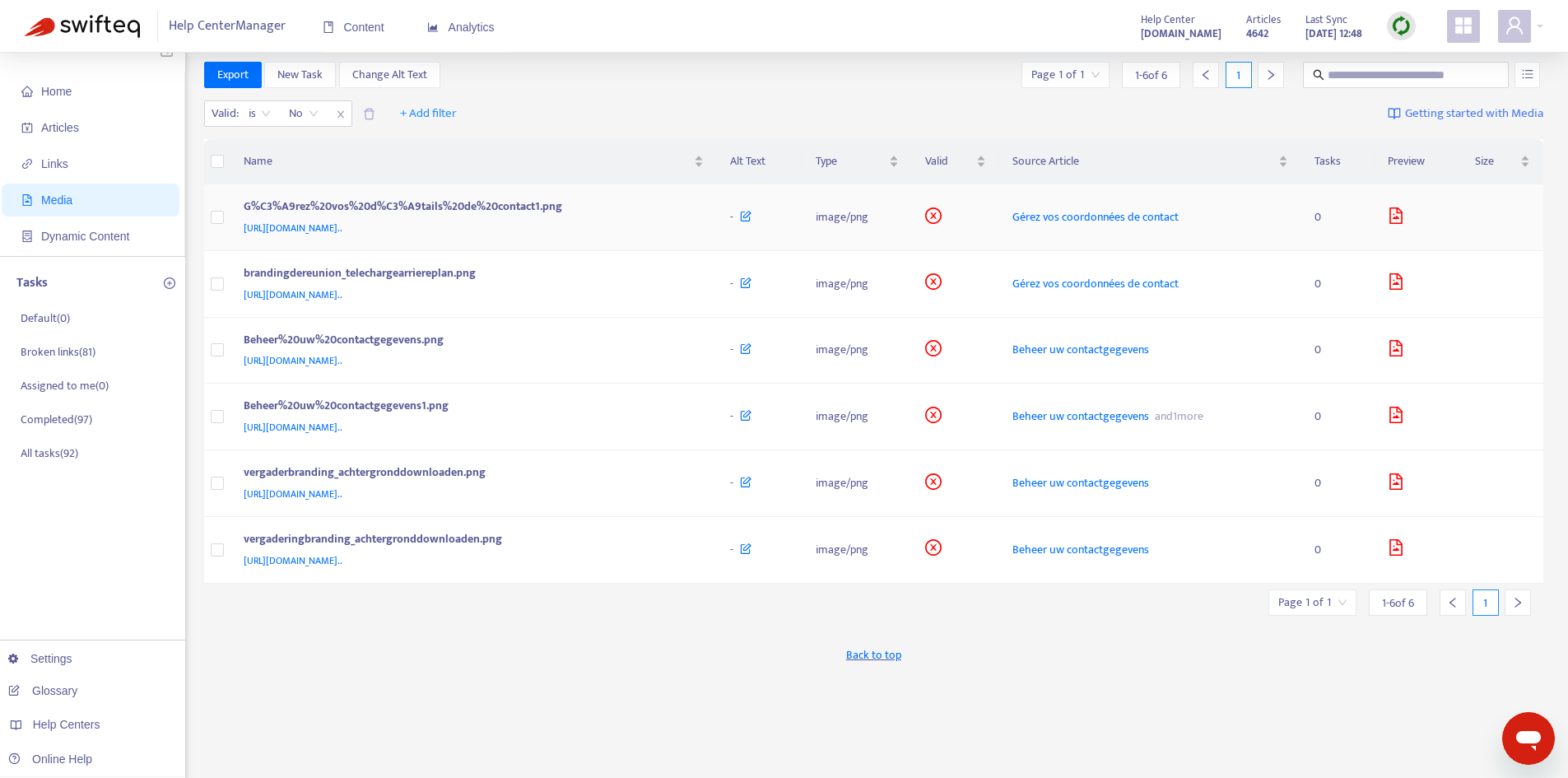
click at [698, 215] on div "G%C3%A9rez%20vos%20d%C3%A9tails%20de%20contact1.png" at bounding box center [470, 208] width 454 height 21
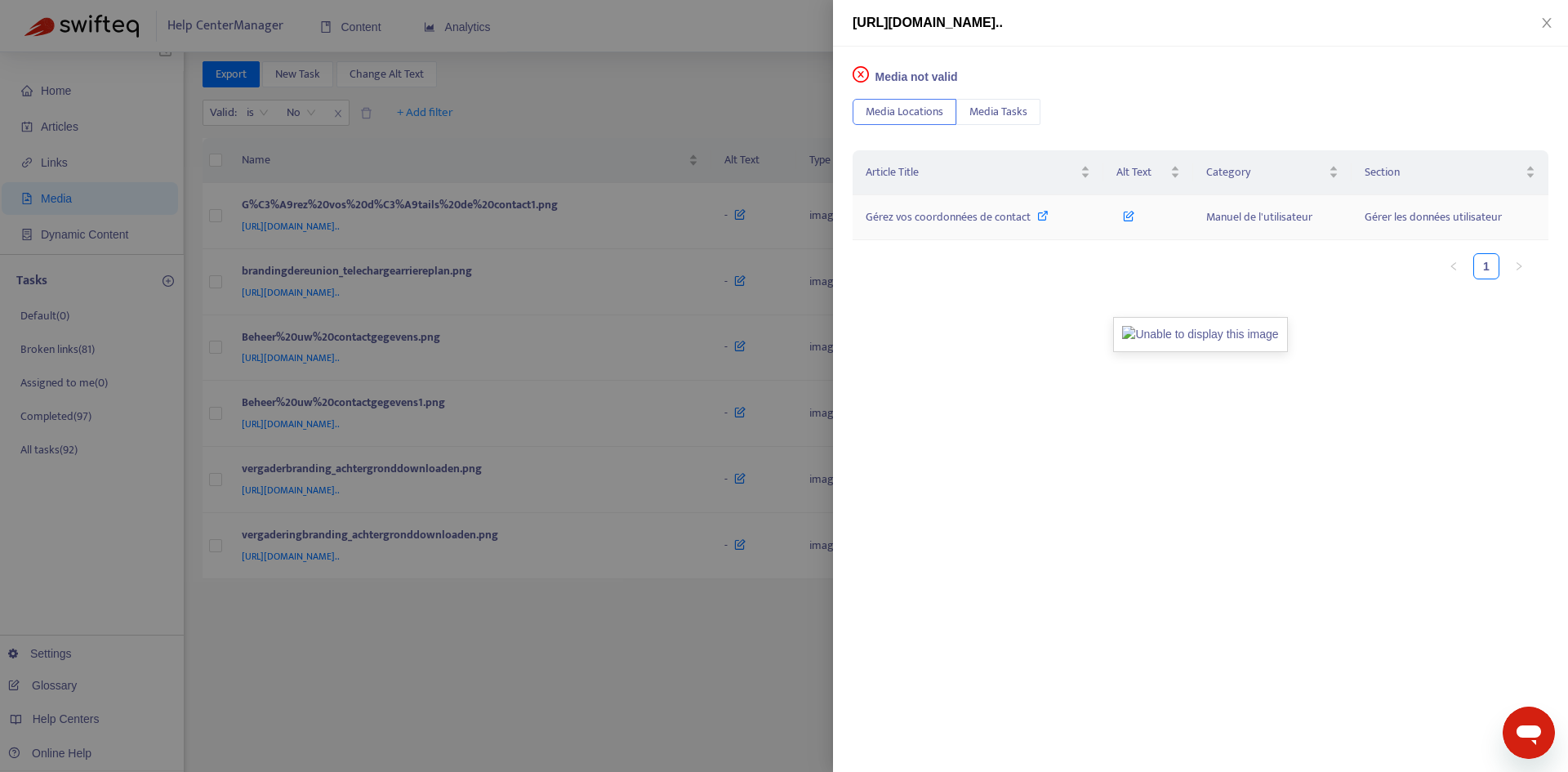
click at [1037, 214] on icon at bounding box center [1043, 215] width 12 height 12
click at [1552, 29] on button "Close" at bounding box center [1547, 23] width 23 height 15
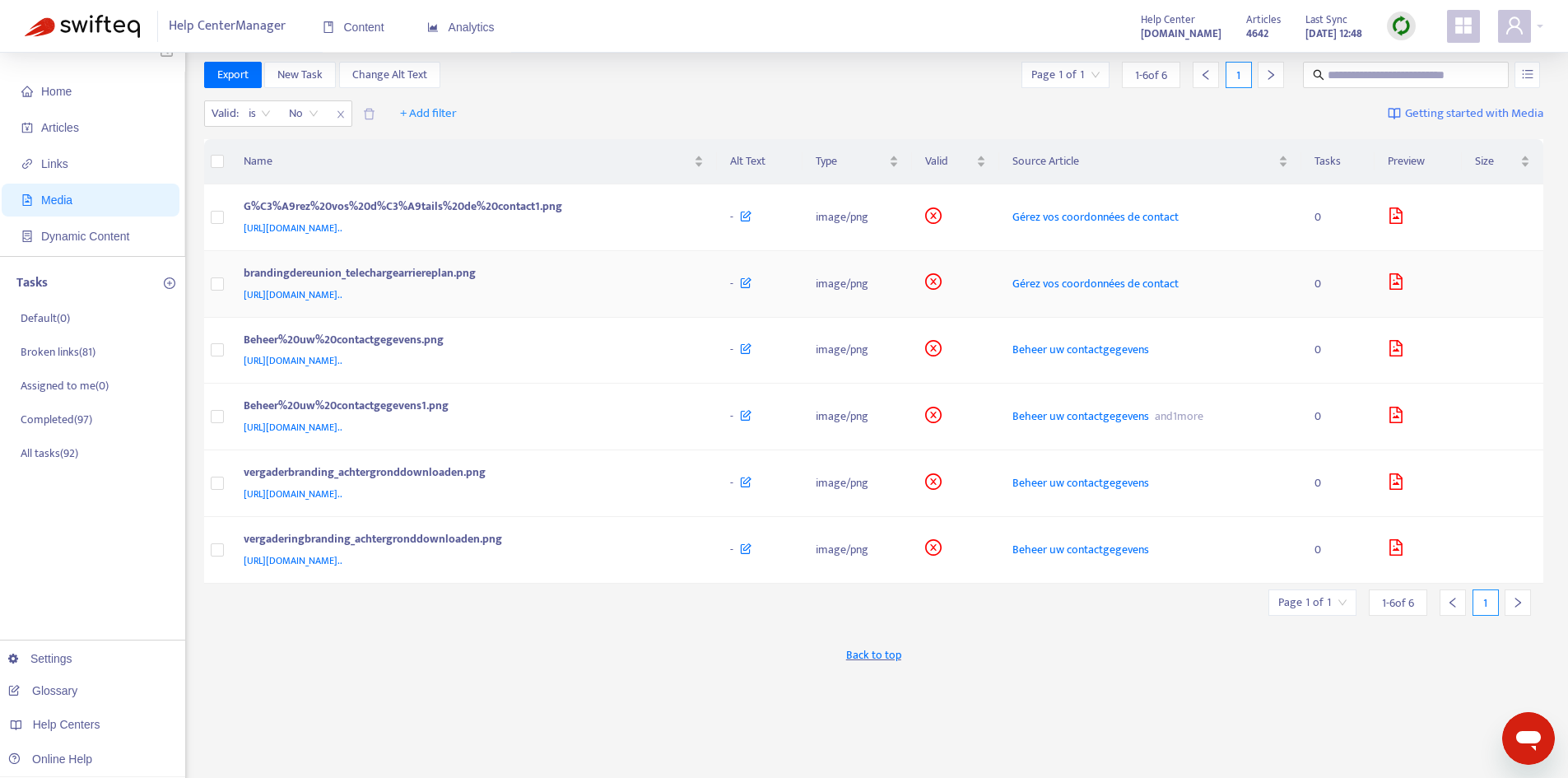
click at [718, 278] on td "brandingdereunion_telechargearriereplan.png [URL][DOMAIN_NAME].." at bounding box center [474, 284] width 487 height 67
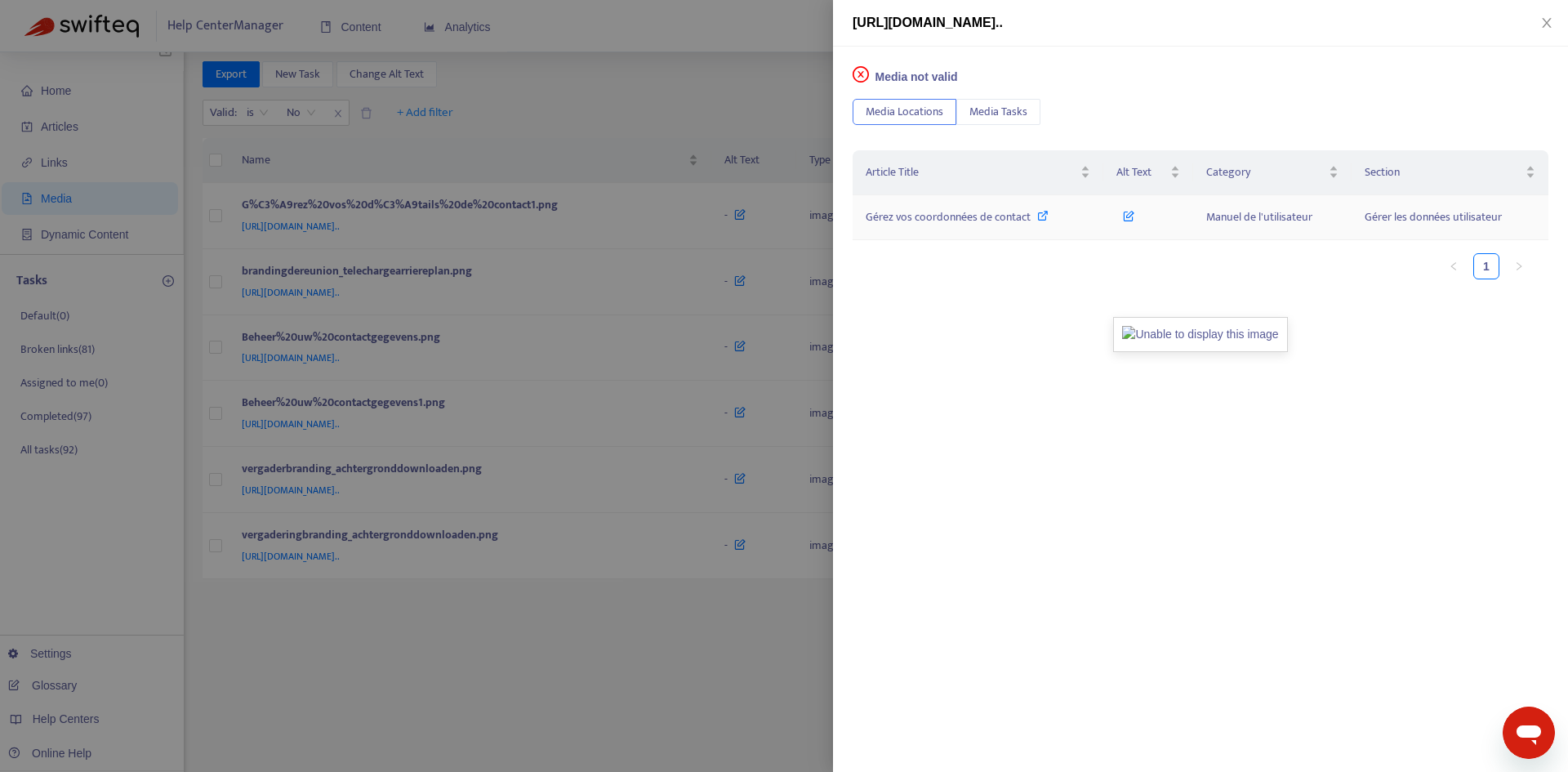
click at [1107, 210] on td at bounding box center [1148, 217] width 89 height 45
click at [1056, 214] on div "Gérez vos coordonnées de contact" at bounding box center [978, 217] width 224 height 18
click at [1552, 26] on icon "close" at bounding box center [1547, 23] width 13 height 13
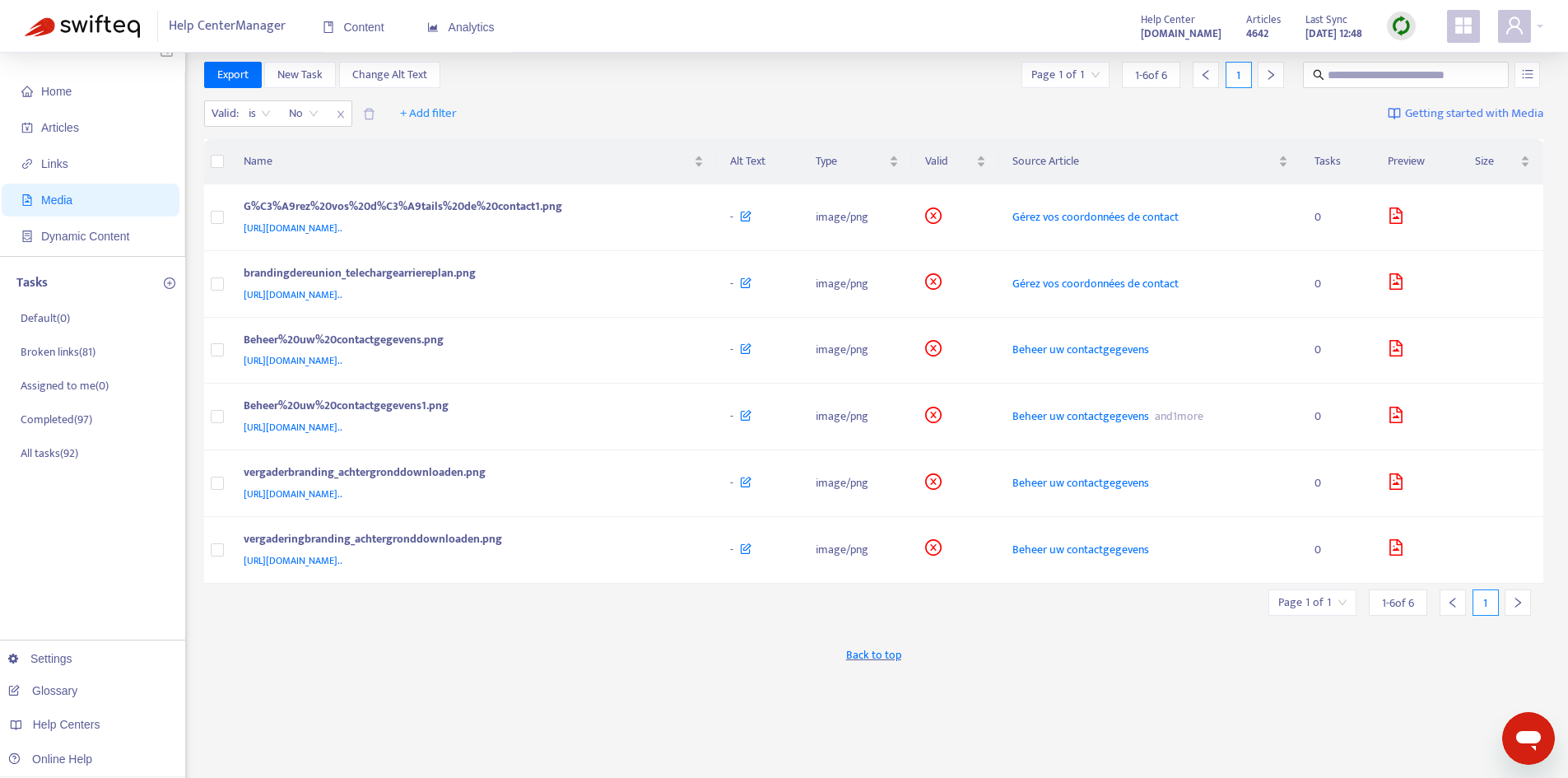
click at [1402, 27] on img at bounding box center [1401, 26] width 20 height 20
click at [1401, 54] on link "Quick Sync" at bounding box center [1435, 59] width 70 height 19
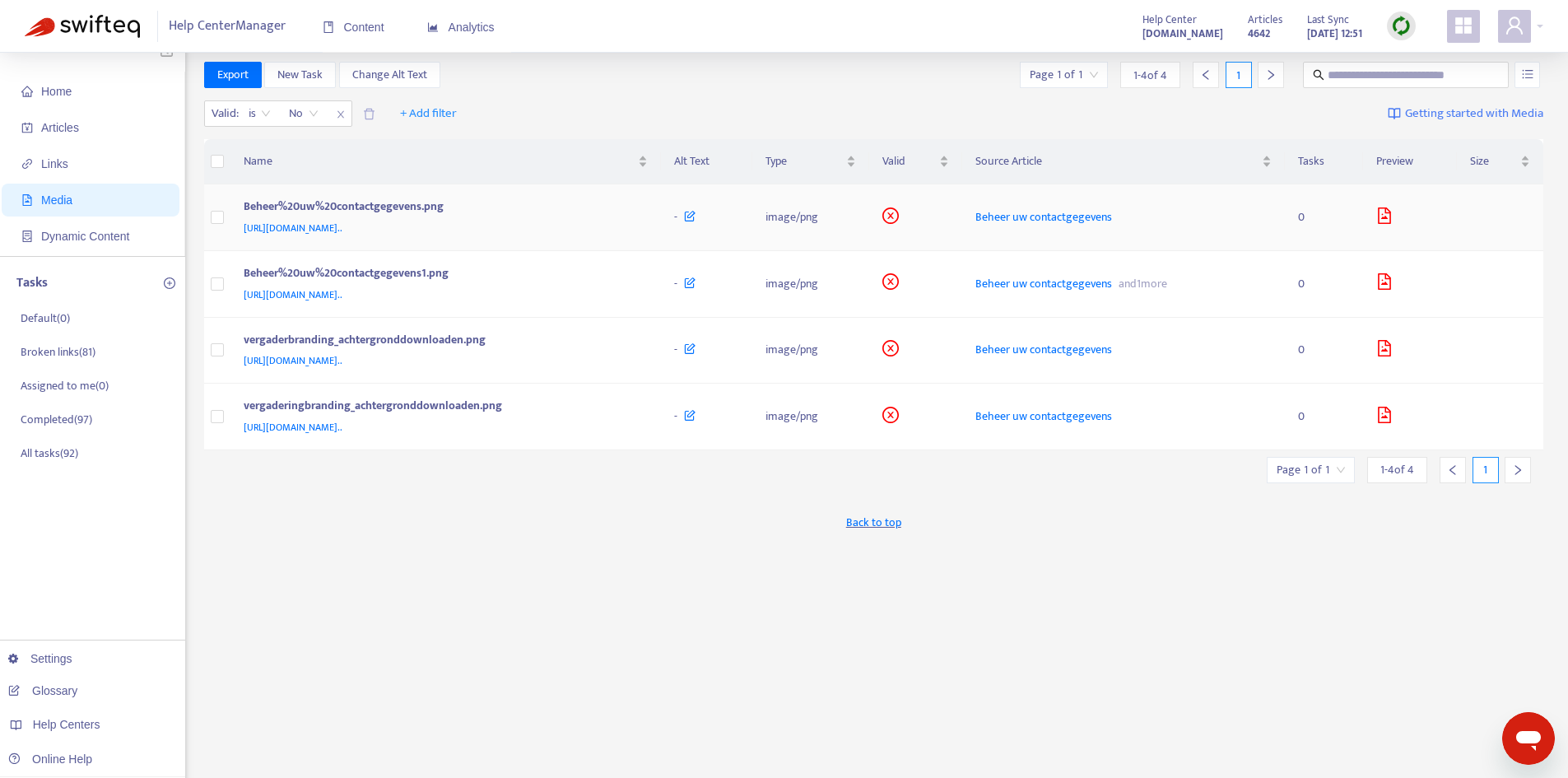
click at [642, 209] on div "Beheer%20uw%20contactgegevens.png" at bounding box center [442, 208] width 398 height 21
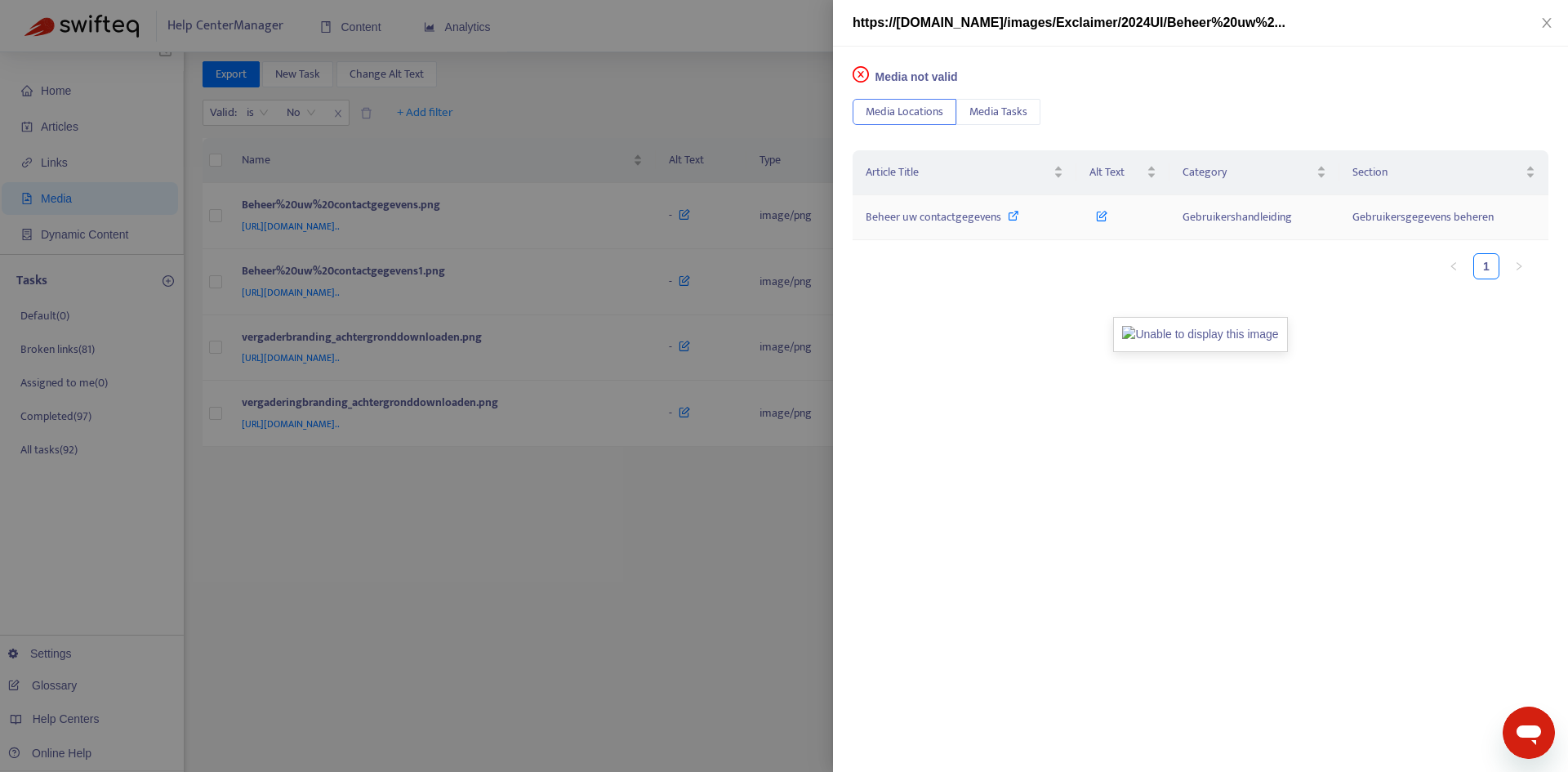
click at [1068, 209] on td "Beheer uw contactgegevens" at bounding box center [965, 217] width 223 height 45
click at [1048, 215] on div "Beheer uw contactgegevens" at bounding box center [965, 217] width 198 height 18
click at [1041, 208] on div "Beheer uw contactgegevens" at bounding box center [965, 217] width 198 height 18
click at [1551, 20] on icon "close" at bounding box center [1547, 23] width 9 height 10
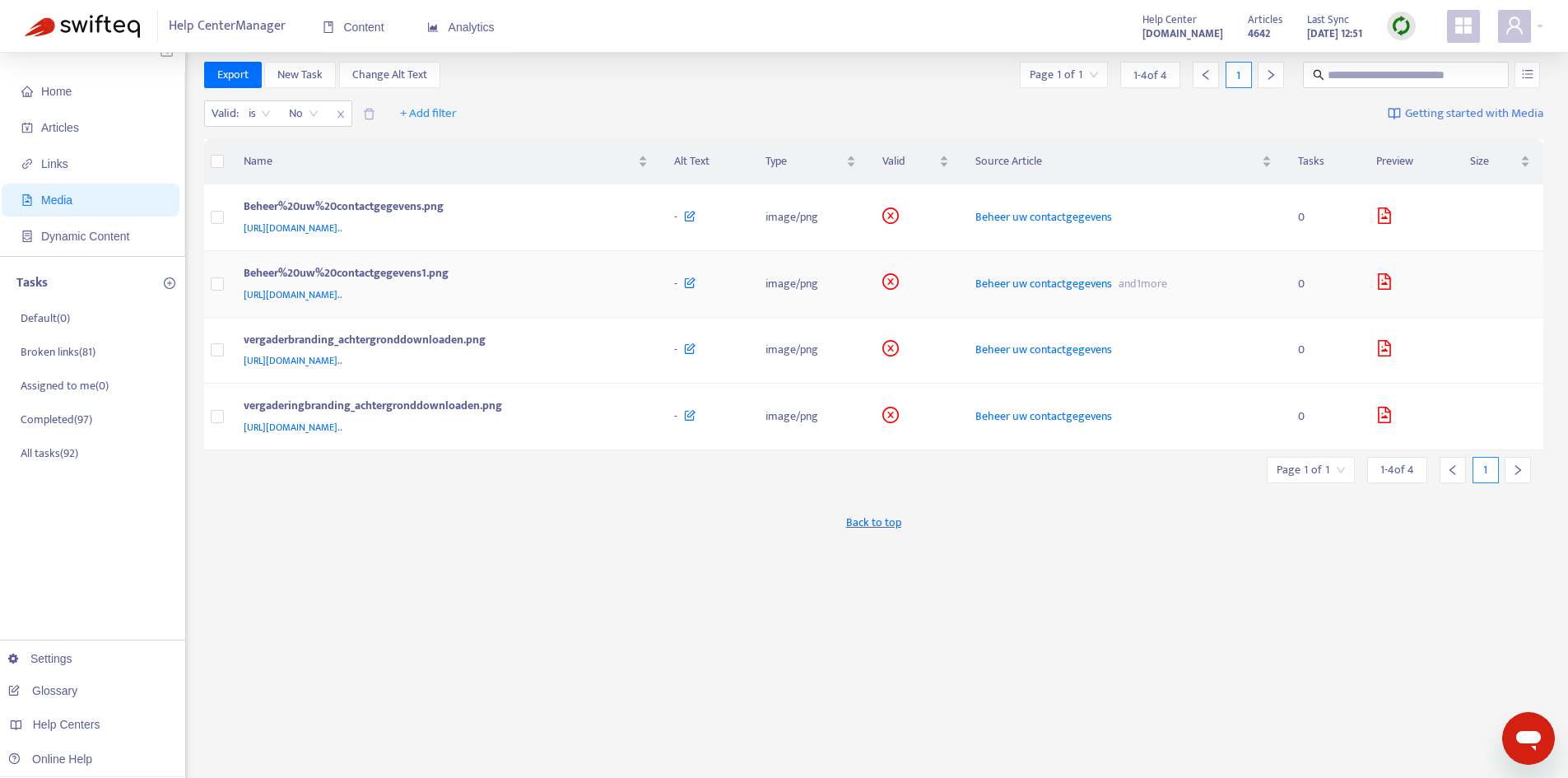
click at [696, 286] on icon at bounding box center [689, 279] width 12 height 18
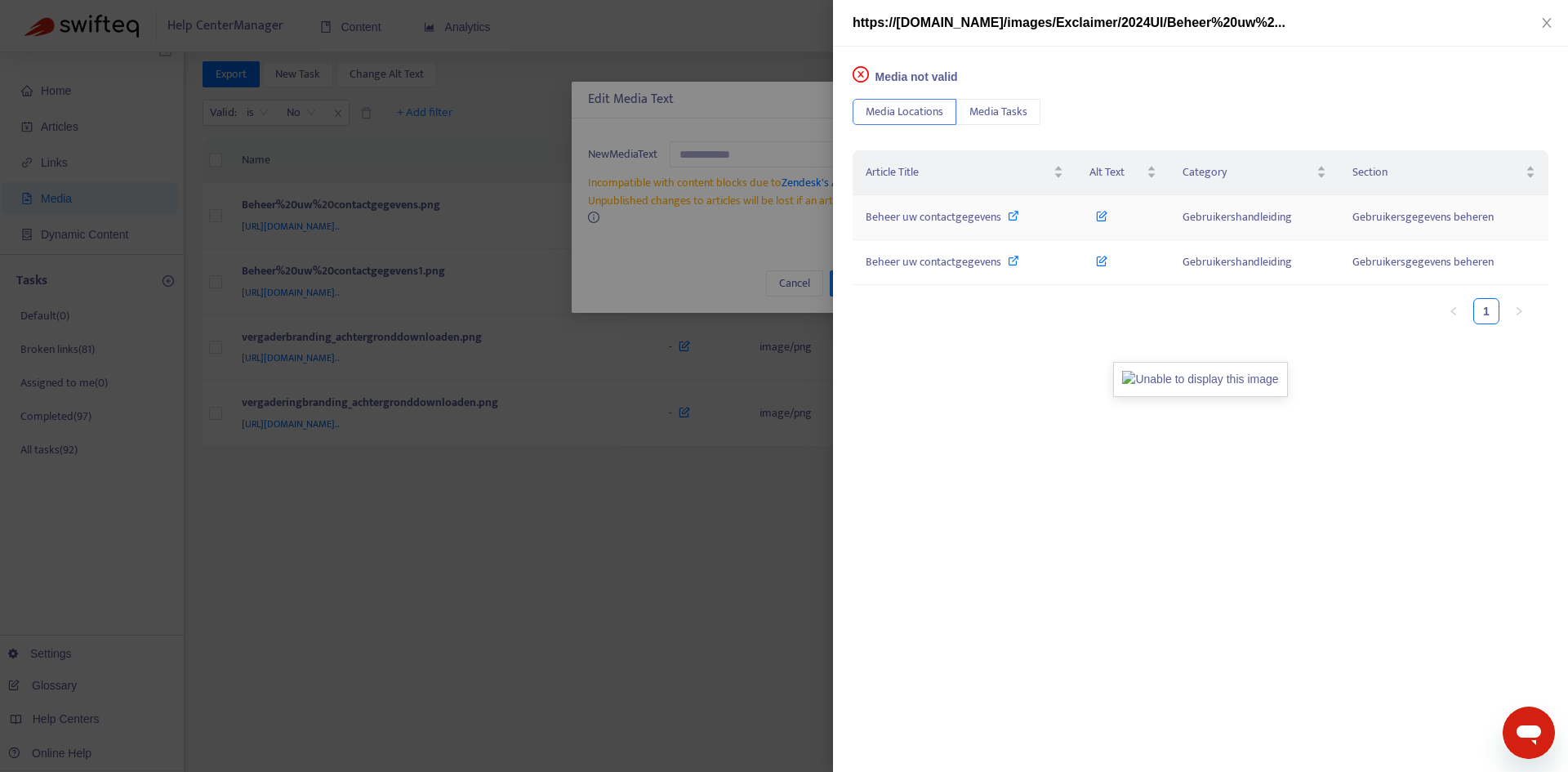
click at [1062, 219] on div "Beheer uw contactgegevens" at bounding box center [965, 217] width 198 height 18
click at [1548, 15] on button "Close" at bounding box center [1547, 23] width 23 height 15
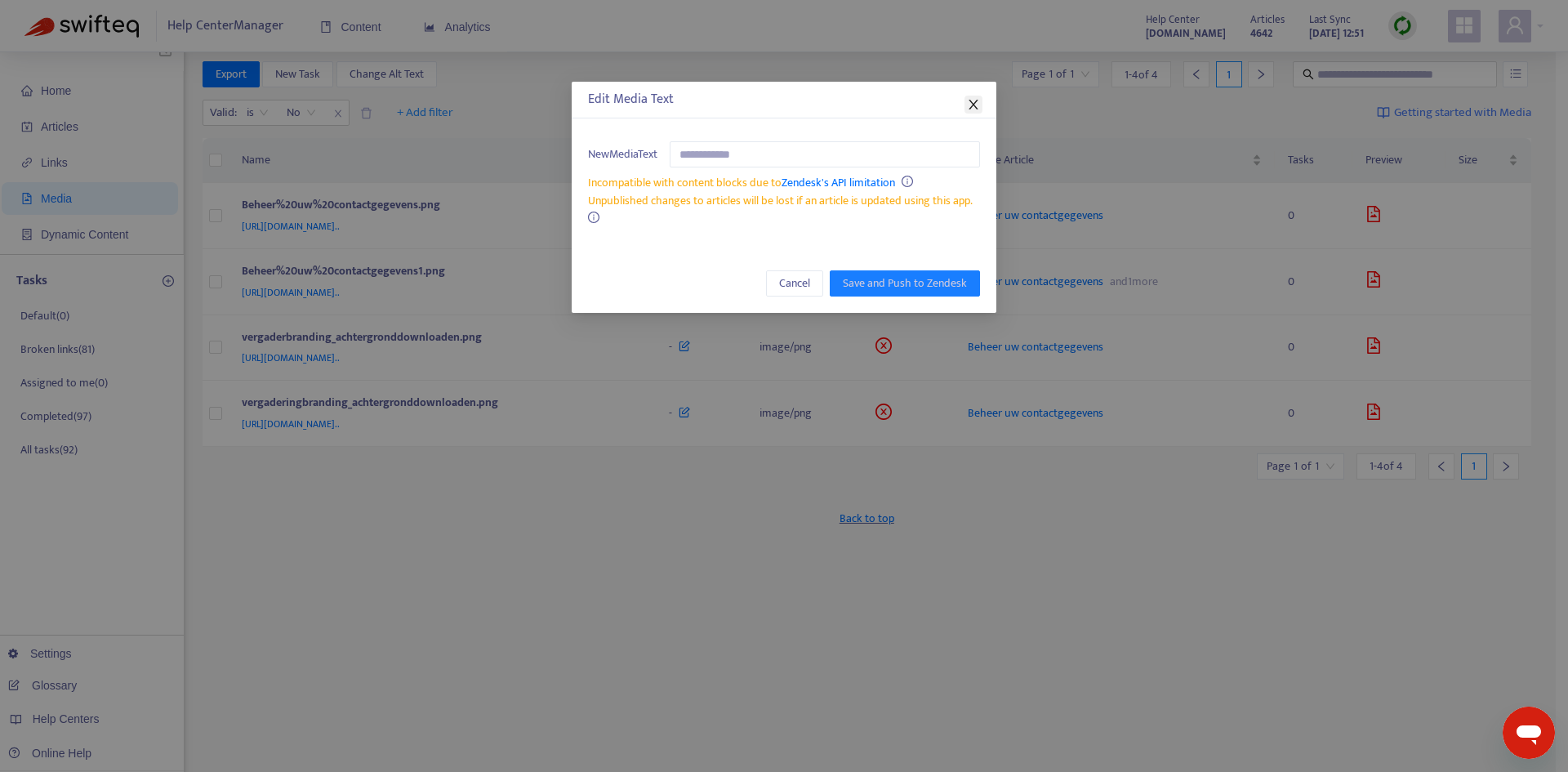
click at [977, 107] on icon "close" at bounding box center [974, 104] width 13 height 13
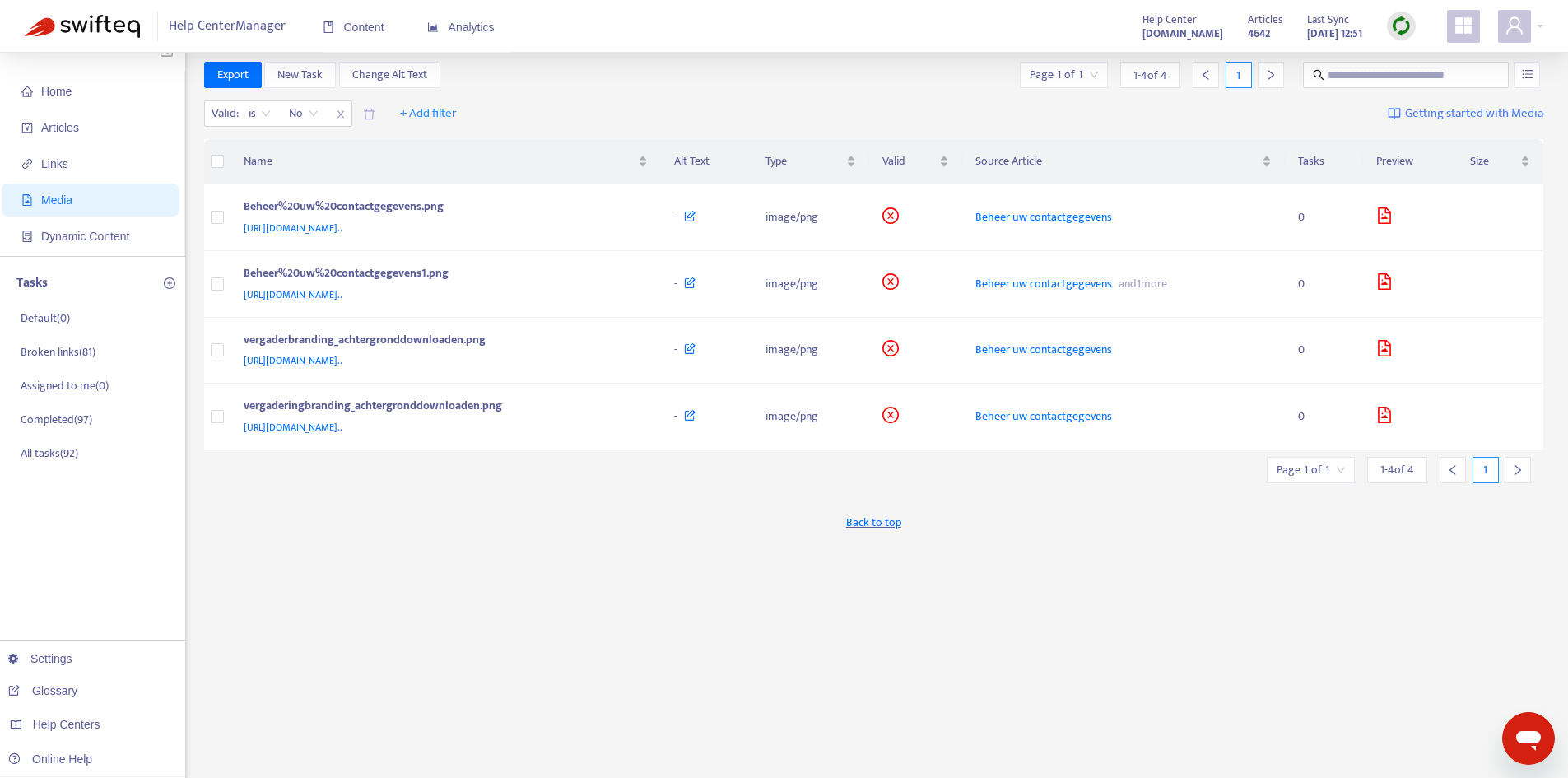
click at [1398, 20] on img at bounding box center [1401, 26] width 20 height 20
click at [1403, 61] on link "Quick Sync" at bounding box center [1435, 59] width 70 height 19
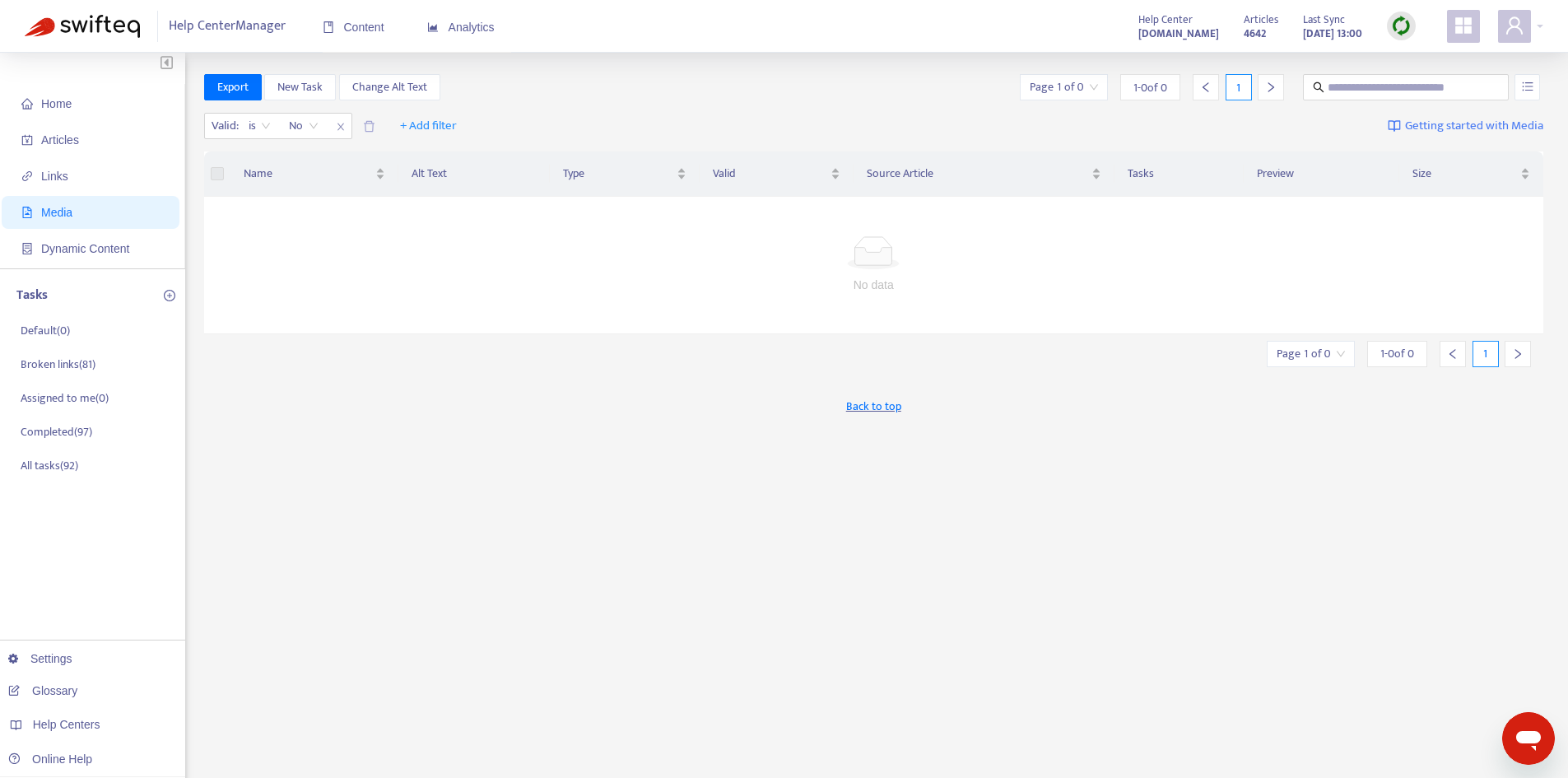
scroll to position [0, 0]
click at [81, 109] on span "Home" at bounding box center [93, 107] width 145 height 33
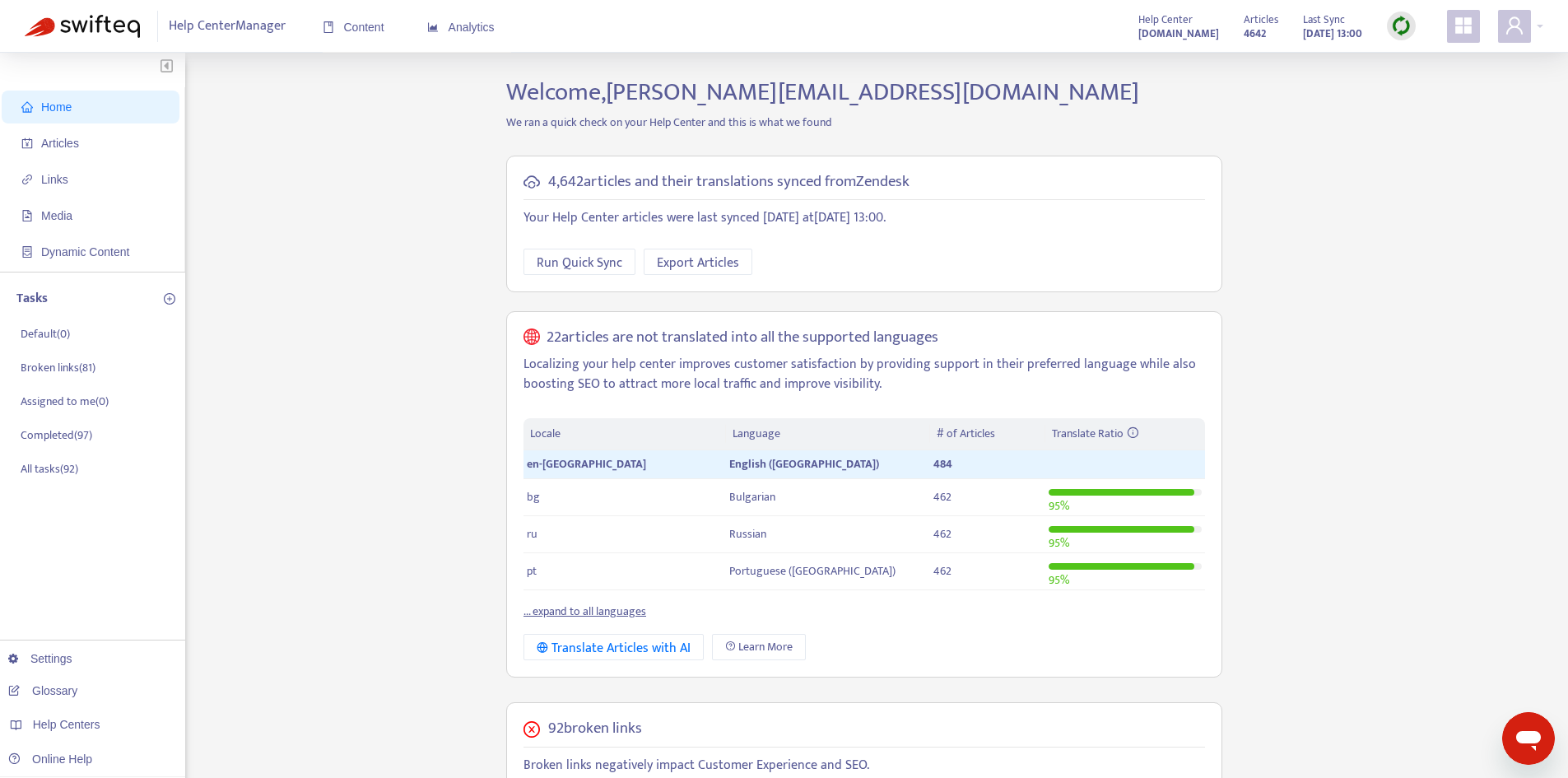
click at [94, 105] on span "Home" at bounding box center [93, 107] width 145 height 33
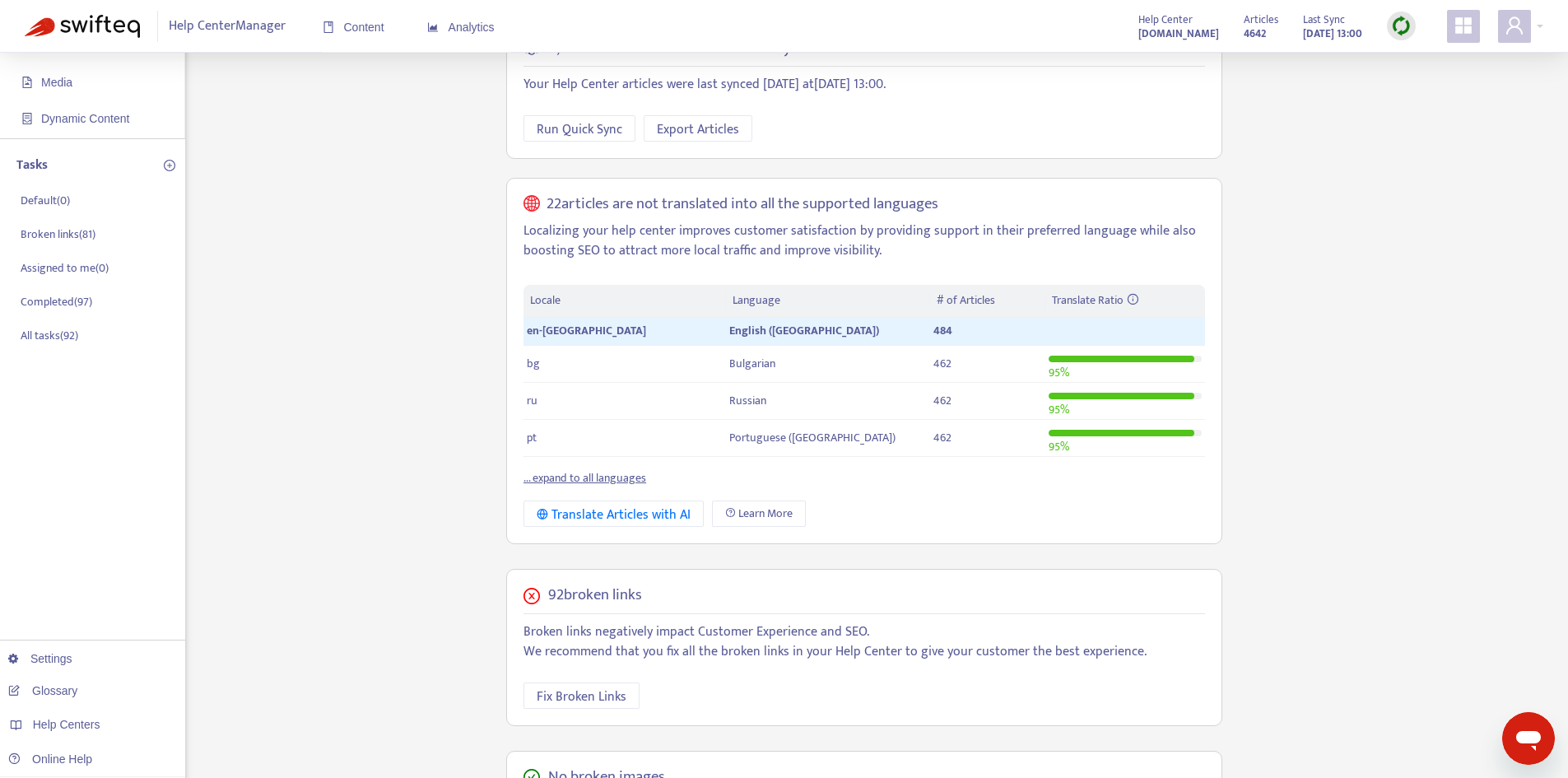
scroll to position [108, 0]
